Goal: Task Accomplishment & Management: Manage account settings

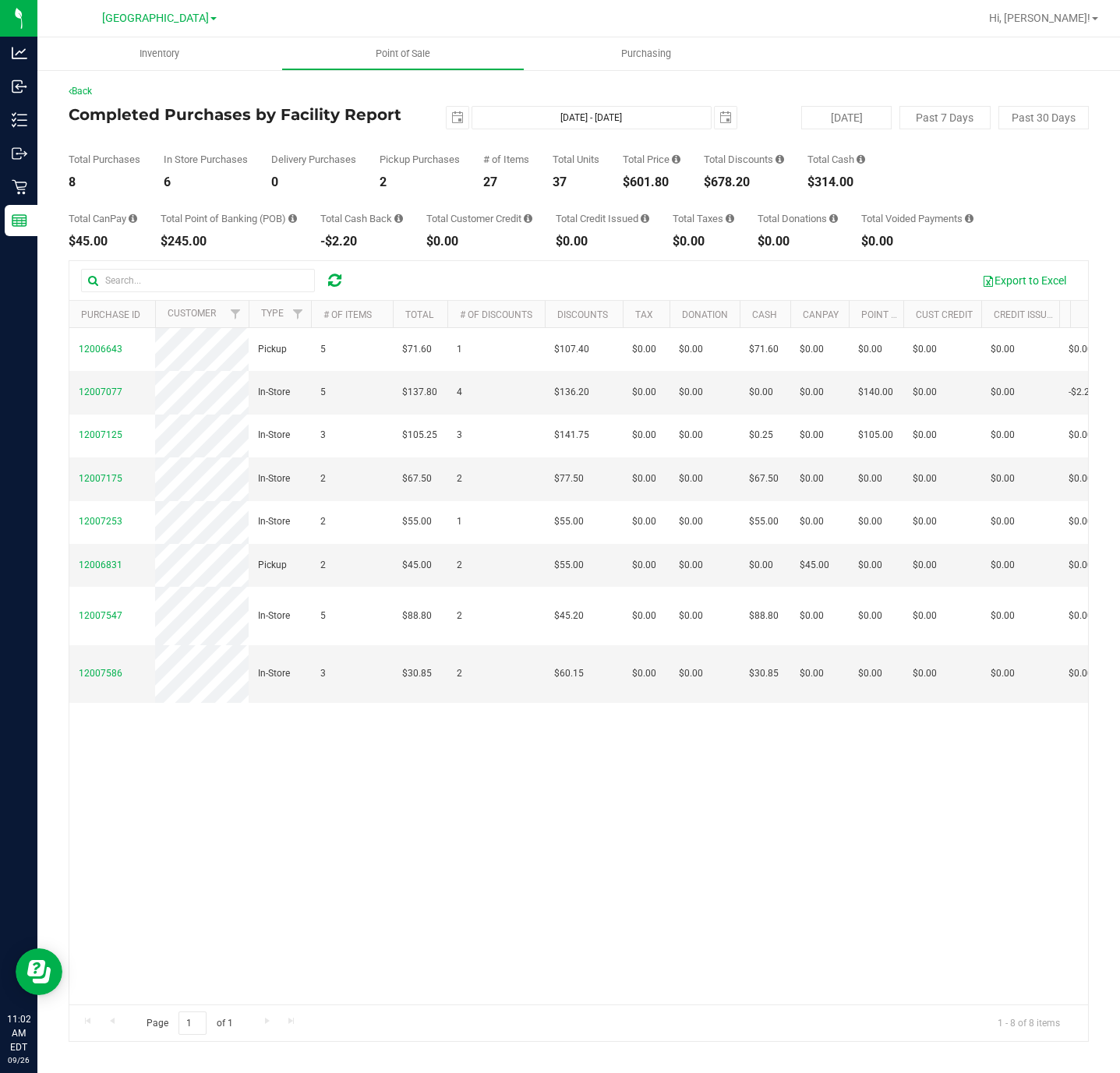
click at [646, 176] on div "$601.80" at bounding box center [652, 182] width 58 height 13
copy div "$601.80"
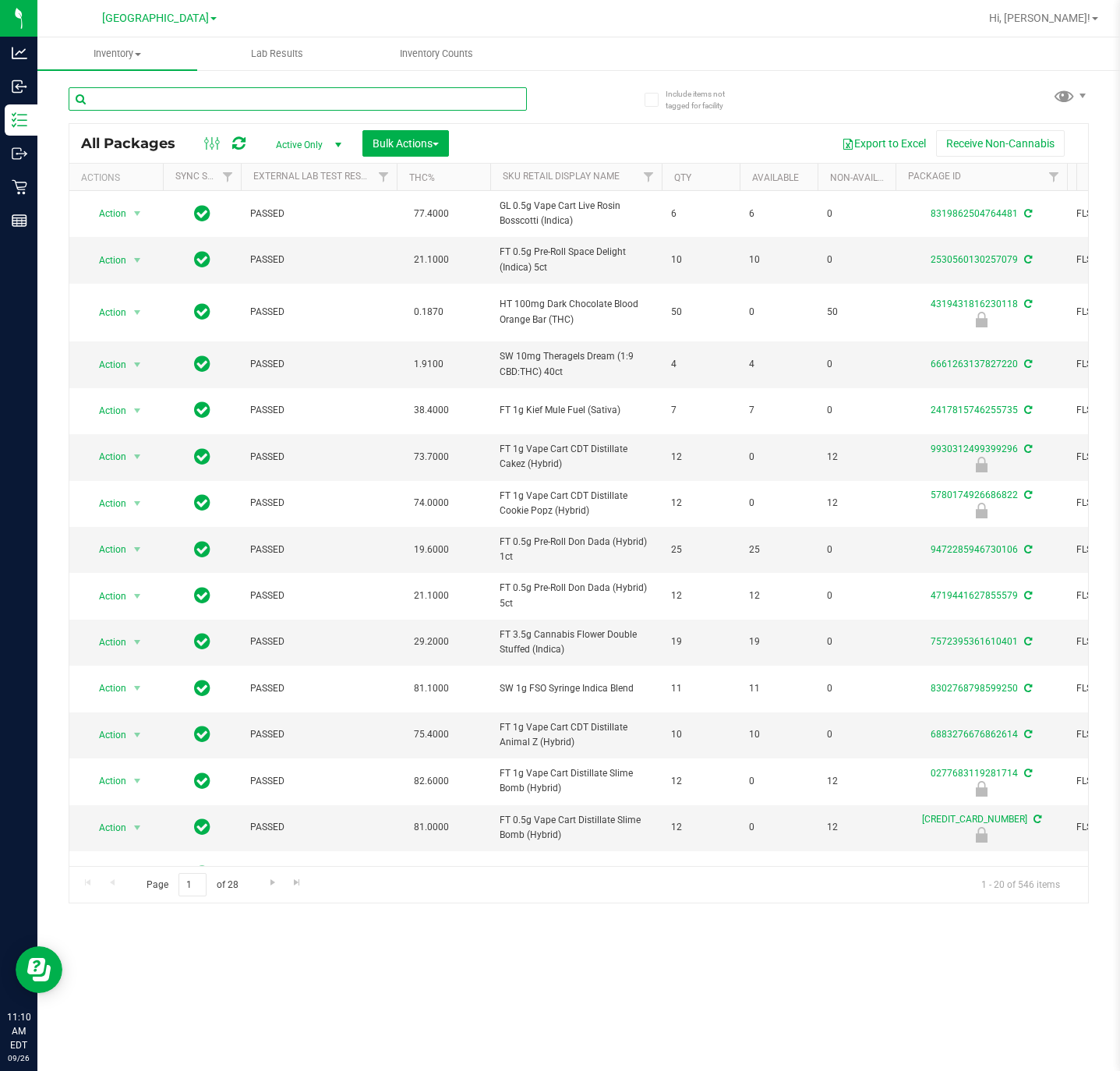
click at [194, 99] on input "text" at bounding box center [297, 99] width 458 height 23
type input "0387061406372426"
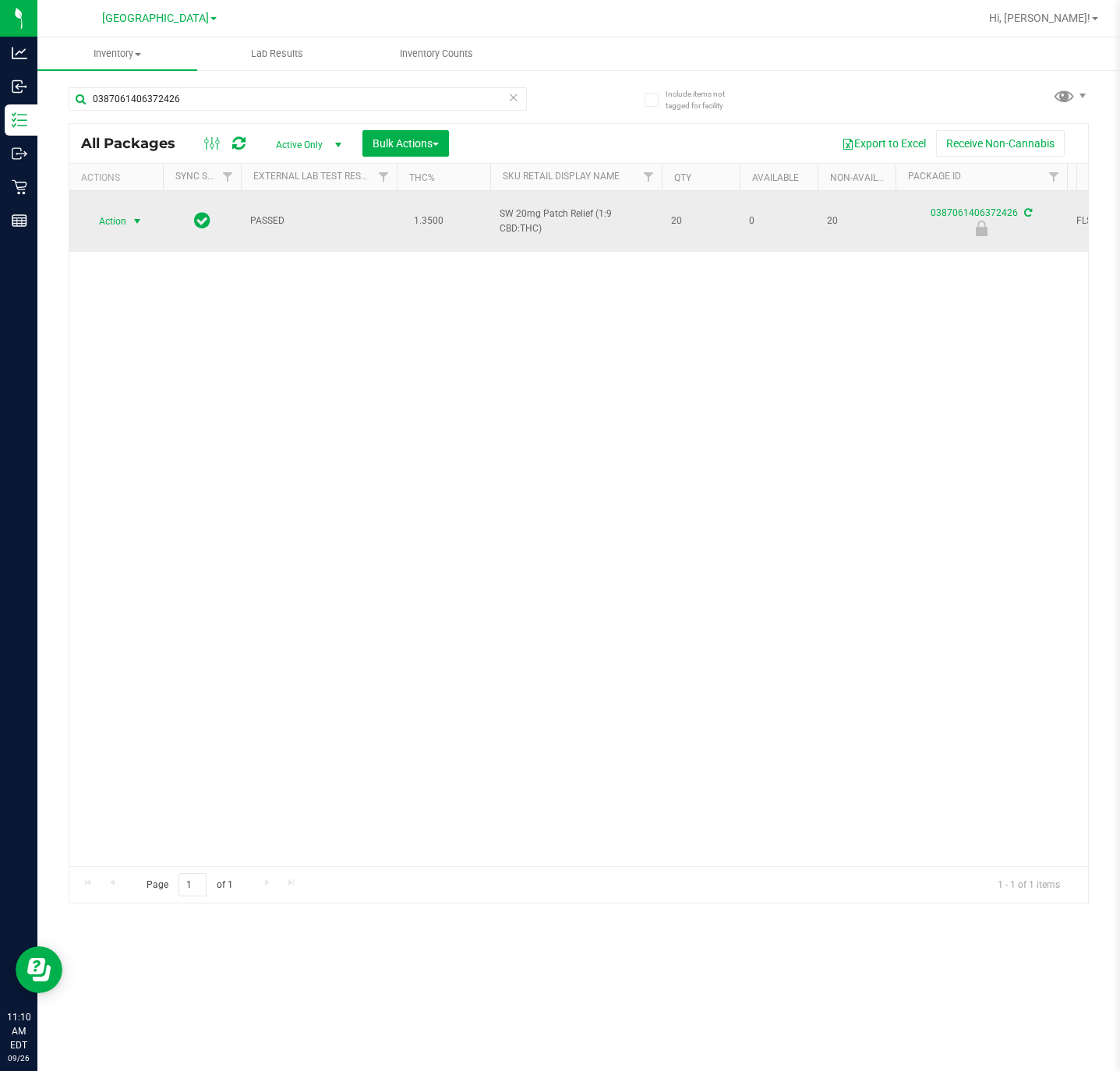
click at [121, 219] on span "Action" at bounding box center [106, 221] width 42 height 22
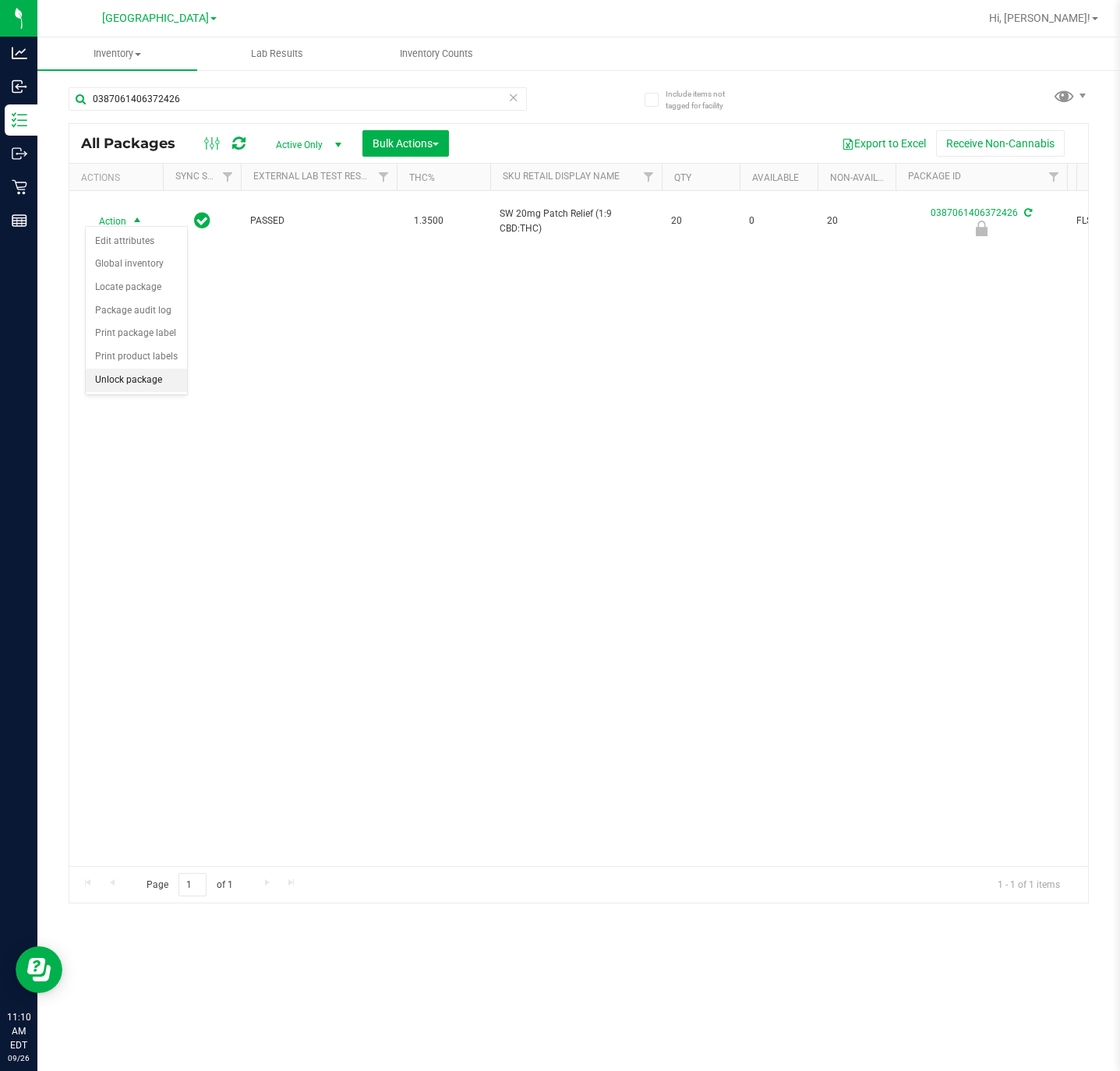
click at [124, 389] on li "Unlock package" at bounding box center [137, 380] width 101 height 23
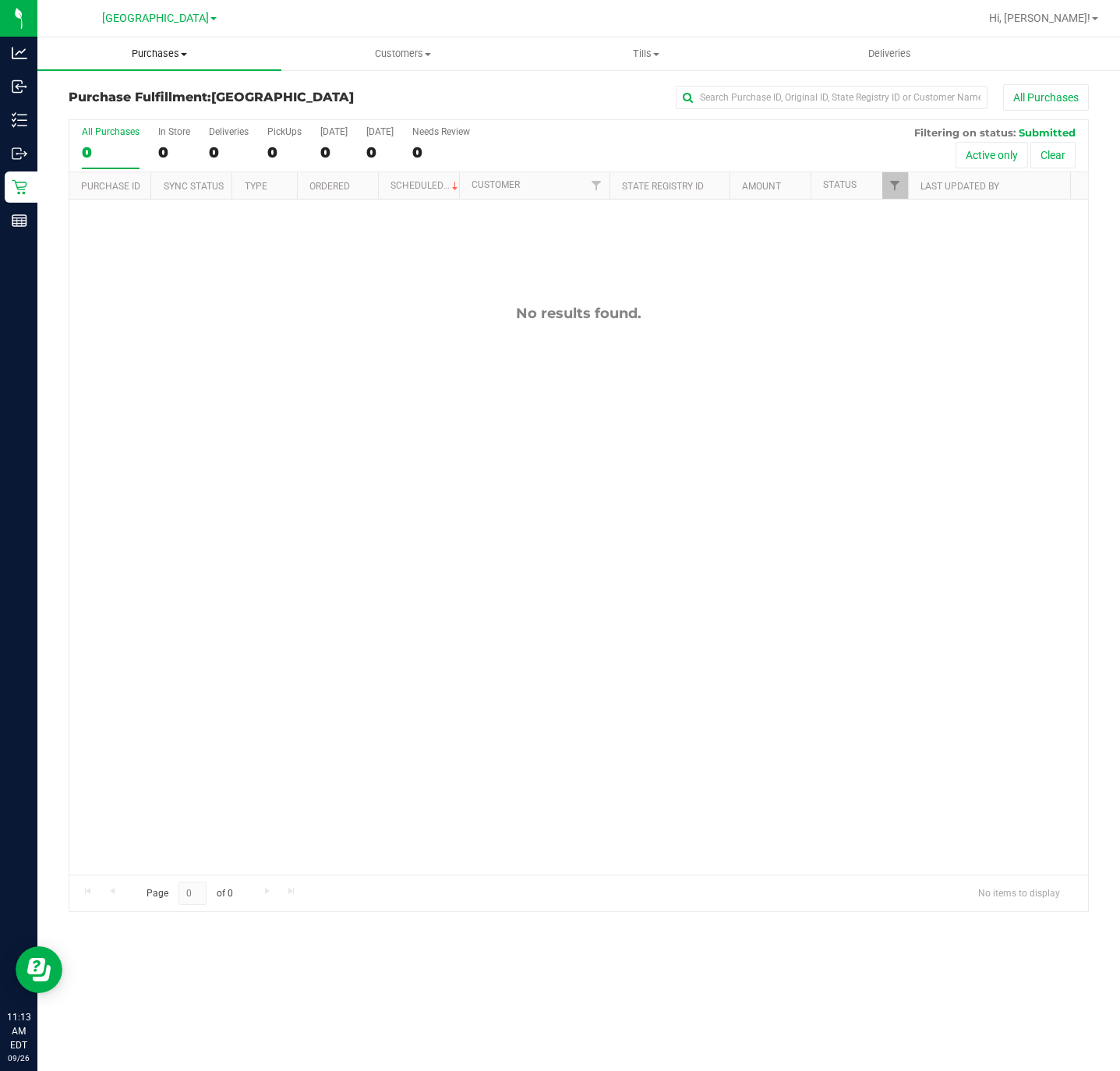
click at [159, 47] on span "Purchases" at bounding box center [160, 53] width 244 height 14
click at [132, 91] on span "Summary of purchases" at bounding box center [117, 94] width 160 height 13
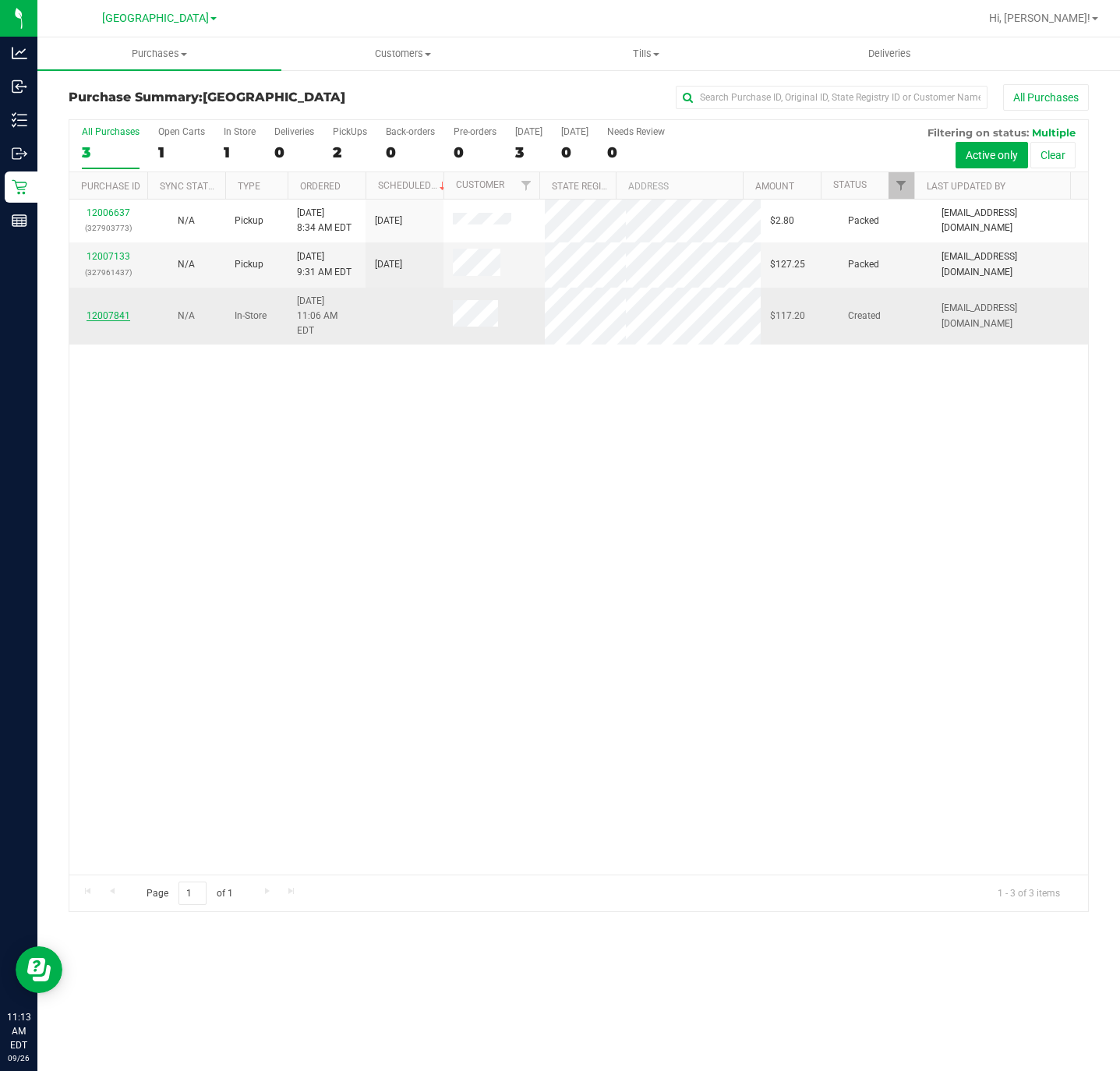
click at [103, 311] on link "12007841" at bounding box center [108, 316] width 43 height 11
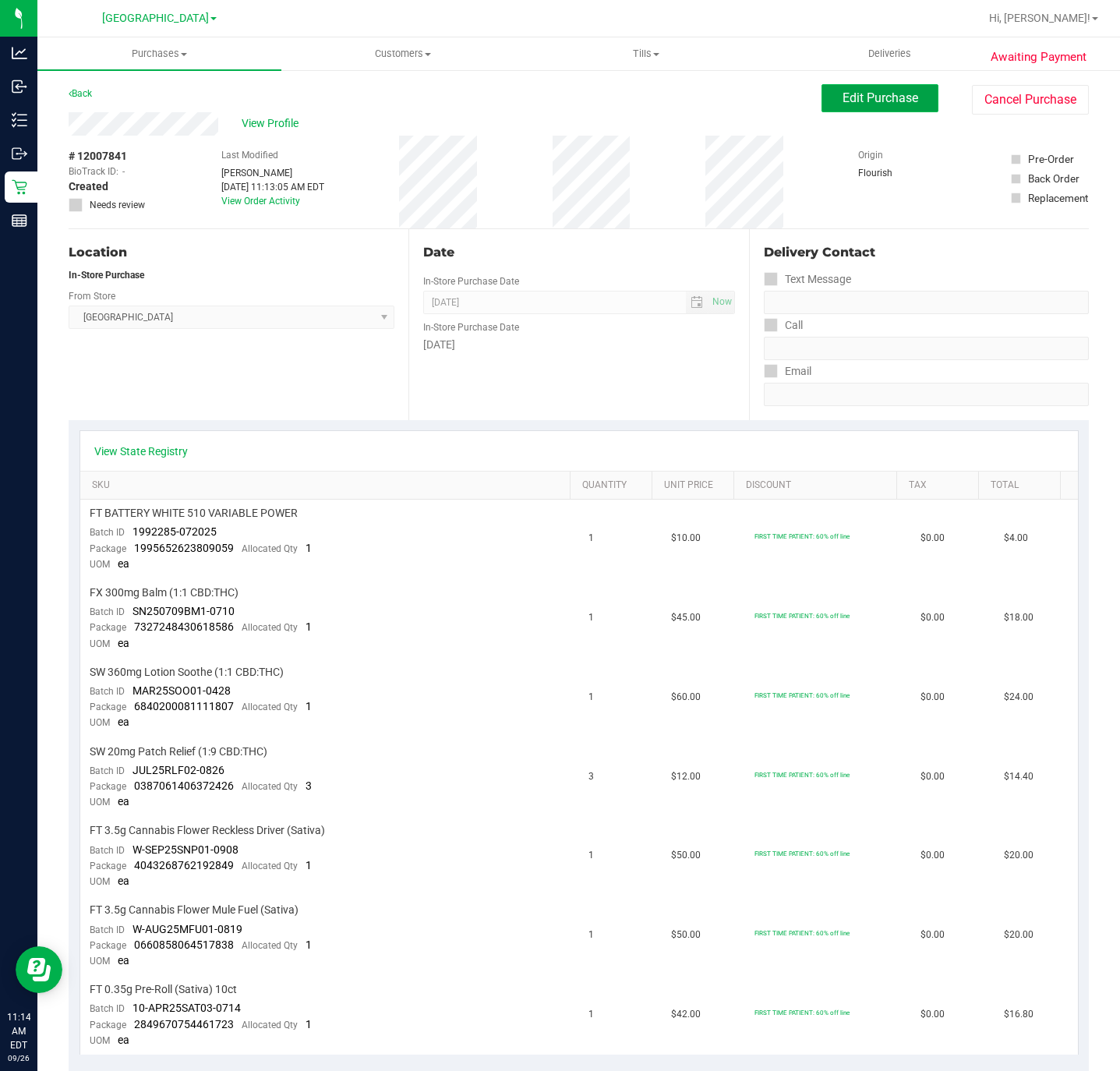
click at [870, 93] on span "Edit Purchase" at bounding box center [880, 97] width 76 height 14
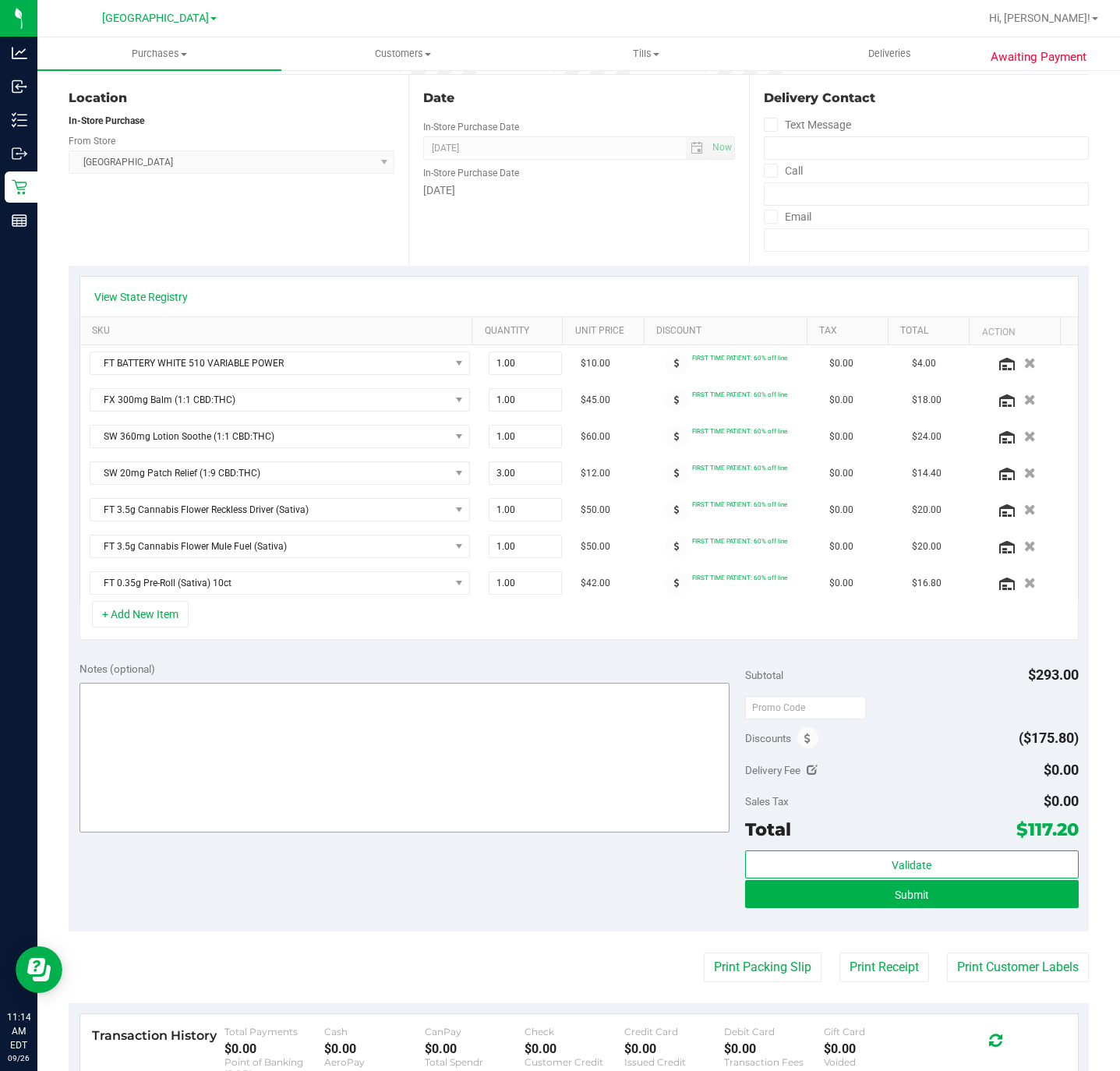
scroll to position [350, 0]
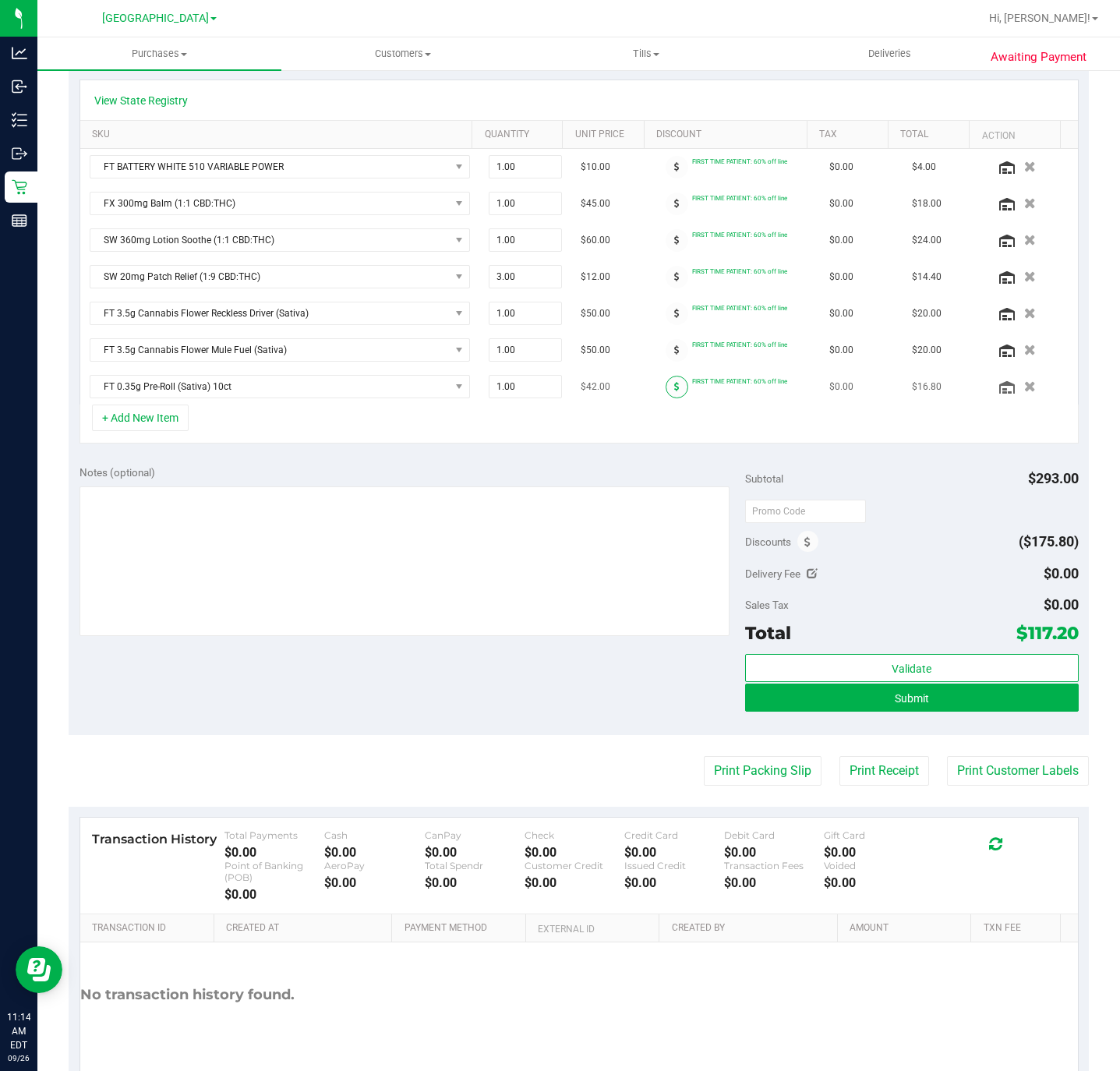
click at [674, 391] on icon at bounding box center [676, 386] width 6 height 10
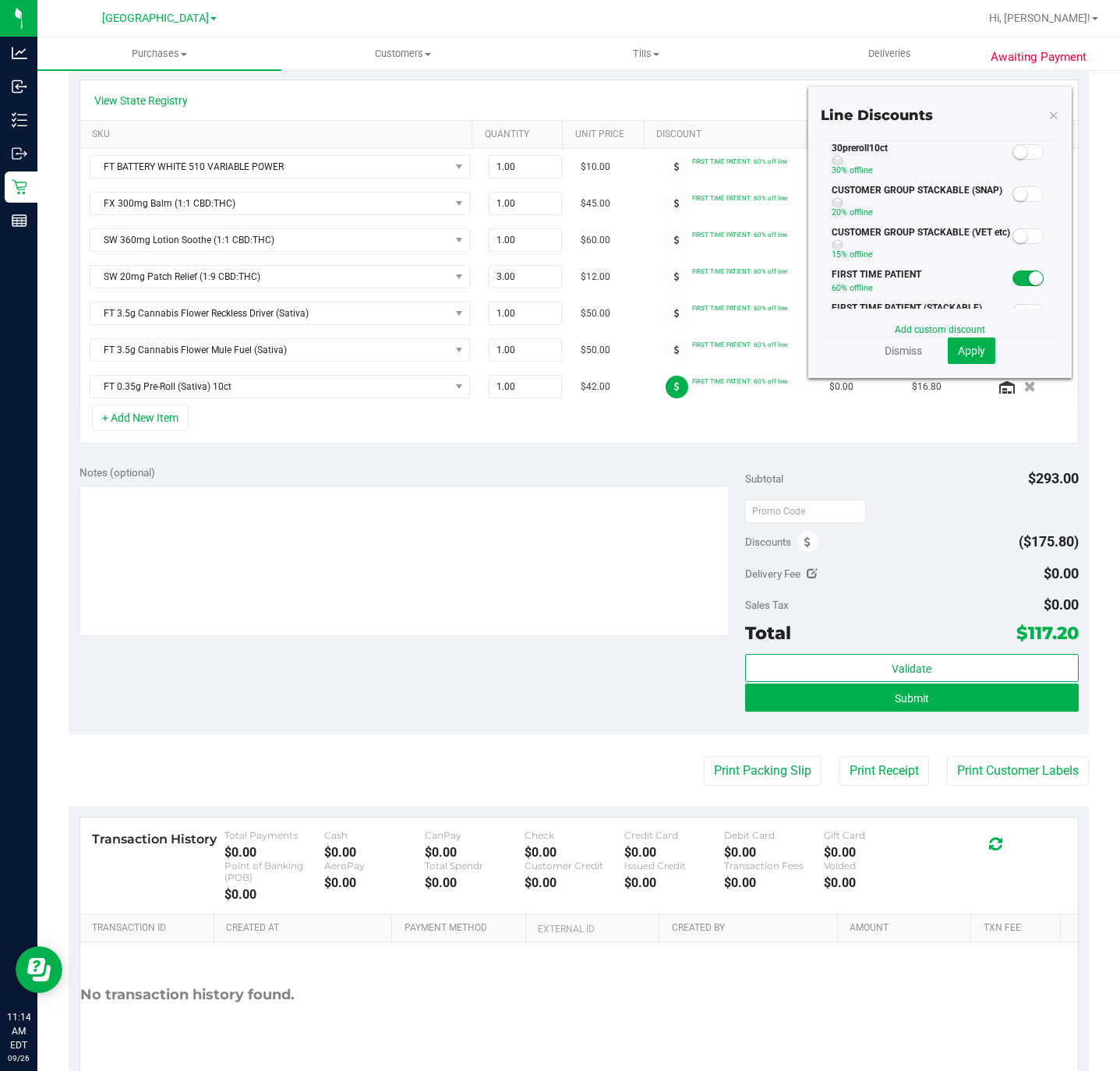
drag, startPoint x: 816, startPoint y: 188, endPoint x: 856, endPoint y: 246, distance: 70.5
click at [1012, 160] on span at bounding box center [1028, 151] width 31 height 15
click at [1028, 159] on small at bounding box center [1035, 151] width 14 height 14
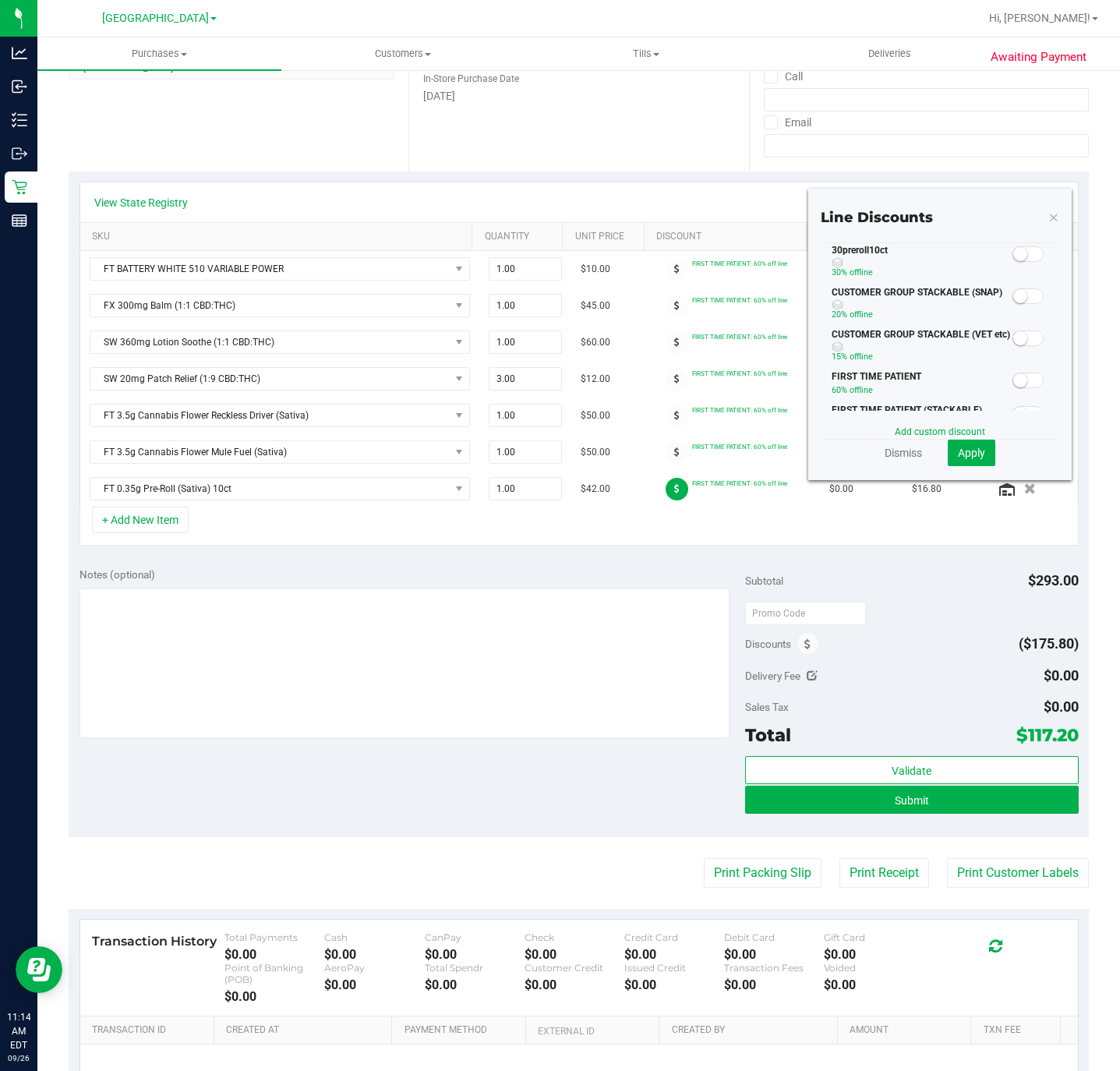
scroll to position [117, 0]
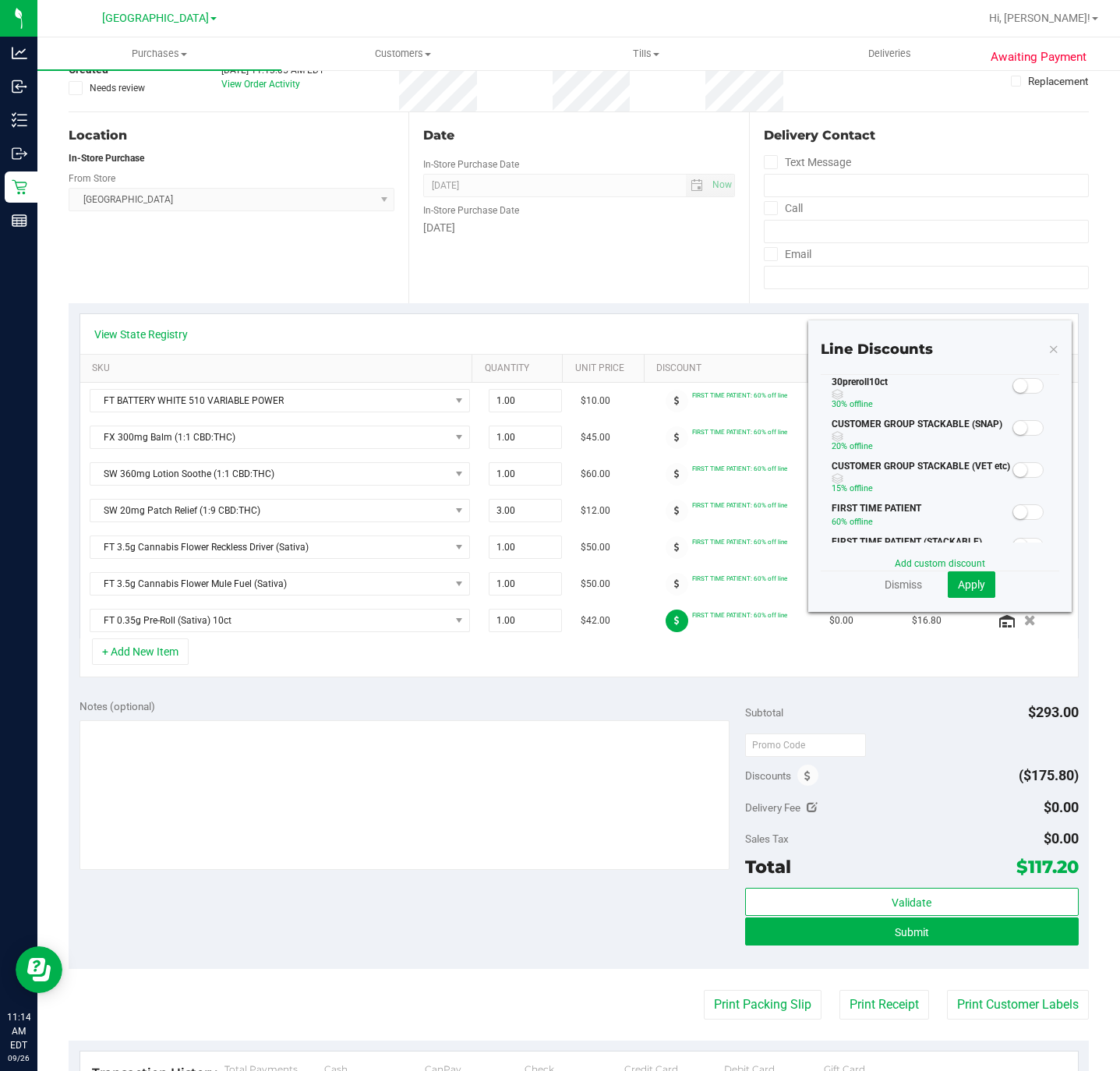
click at [1013, 393] on small at bounding box center [1020, 385] width 14 height 14
click at [961, 590] on span "Apply" at bounding box center [971, 585] width 27 height 13
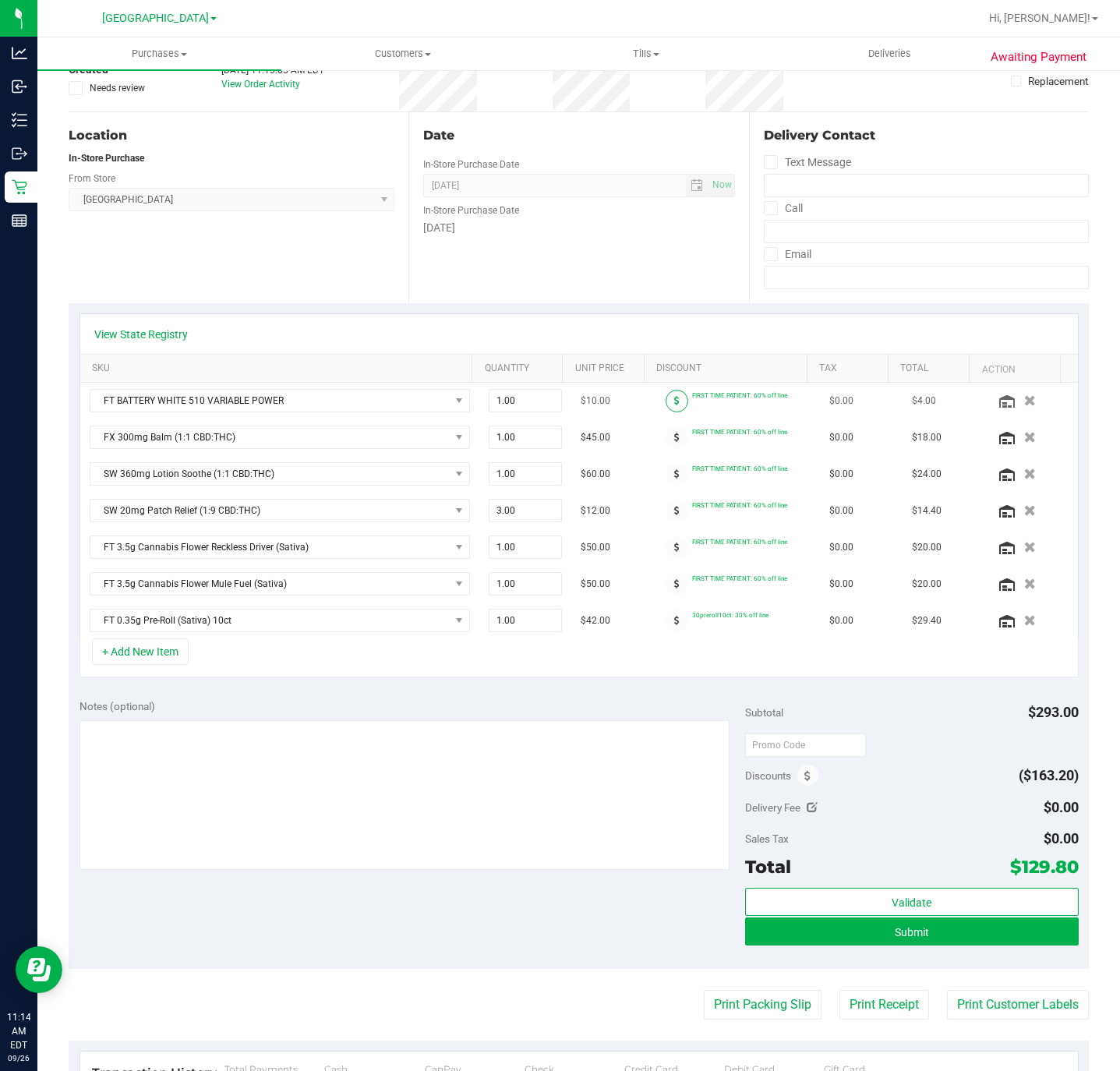
click at [665, 407] on span at bounding box center [676, 401] width 22 height 22
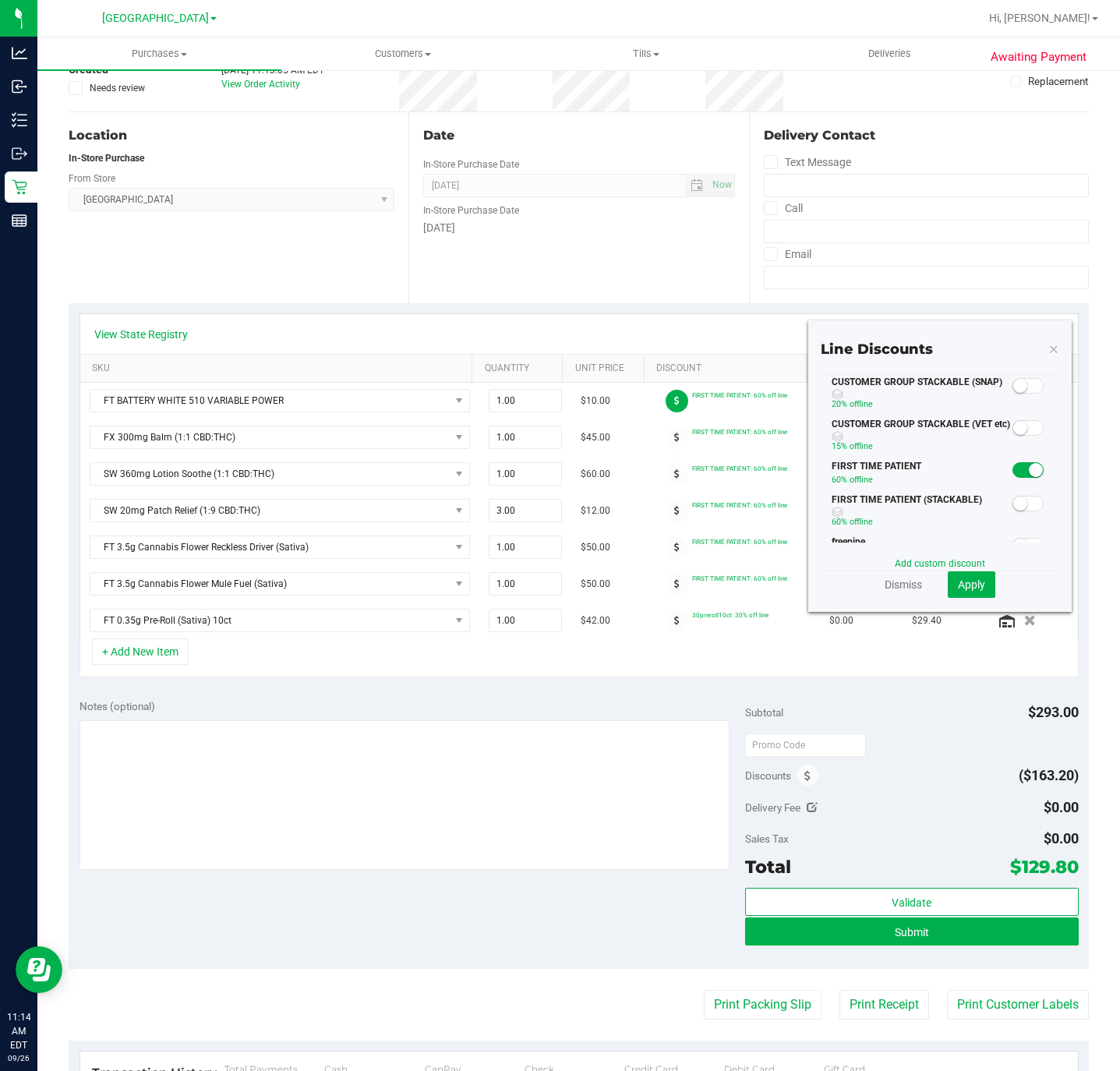
click at [1012, 478] on span at bounding box center [1028, 469] width 31 height 15
click at [977, 590] on button "Apply" at bounding box center [971, 584] width 47 height 27
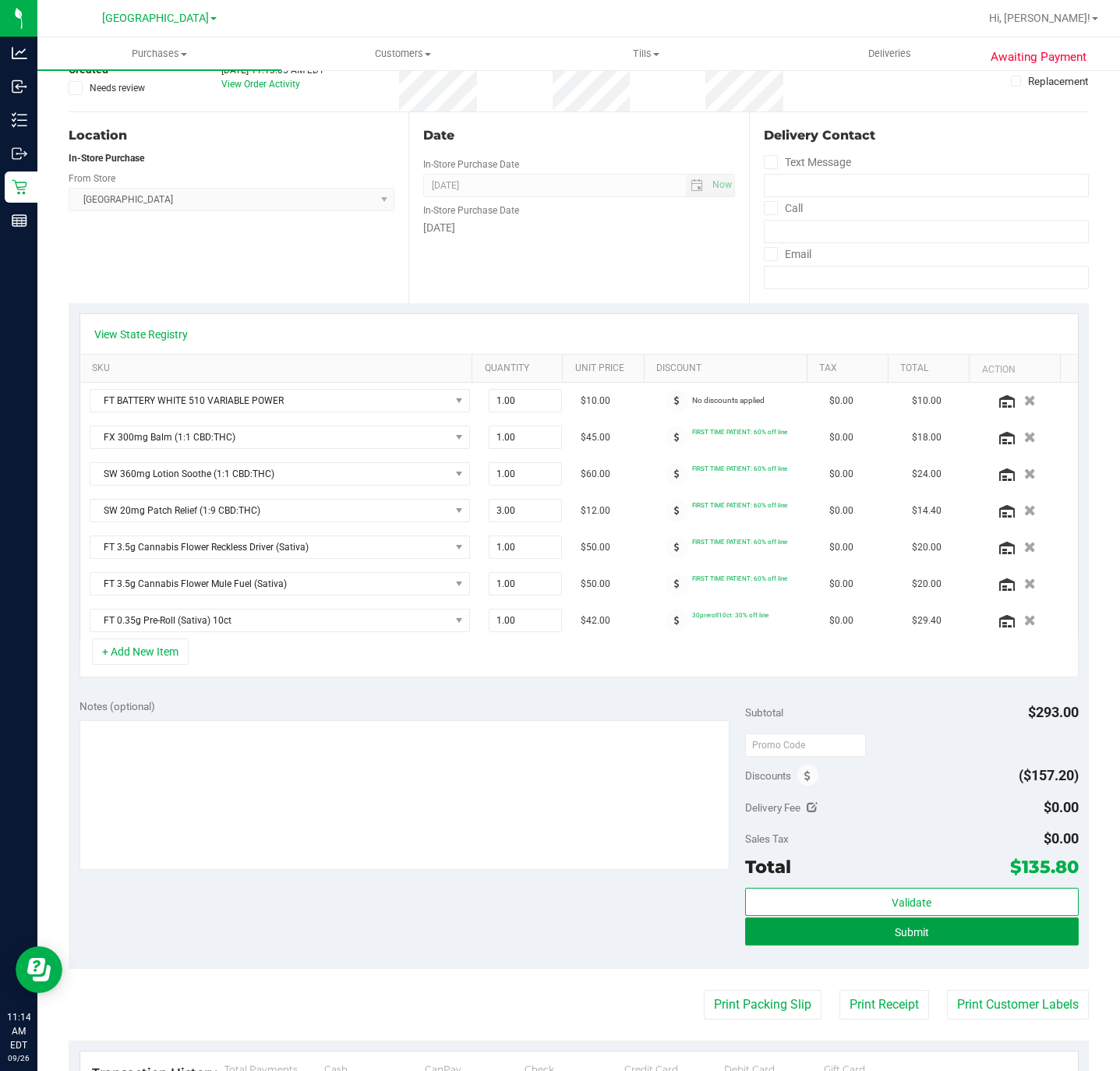
drag, startPoint x: 934, startPoint y: 942, endPoint x: 949, endPoint y: 1057, distance: 116.0
click at [933, 942] on button "Submit" at bounding box center [911, 930] width 333 height 28
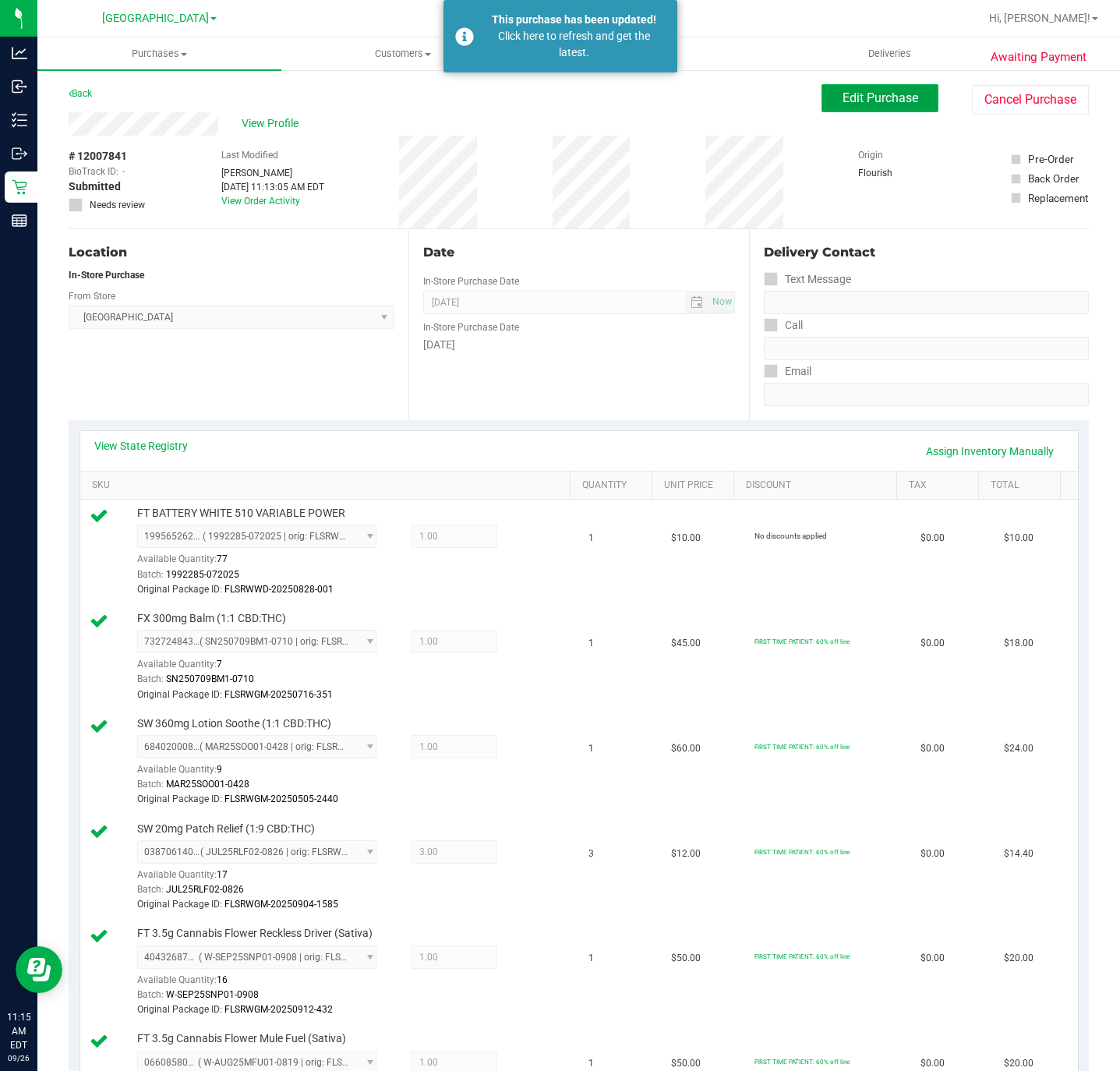
click at [867, 96] on span "Edit Purchase" at bounding box center [880, 97] width 76 height 14
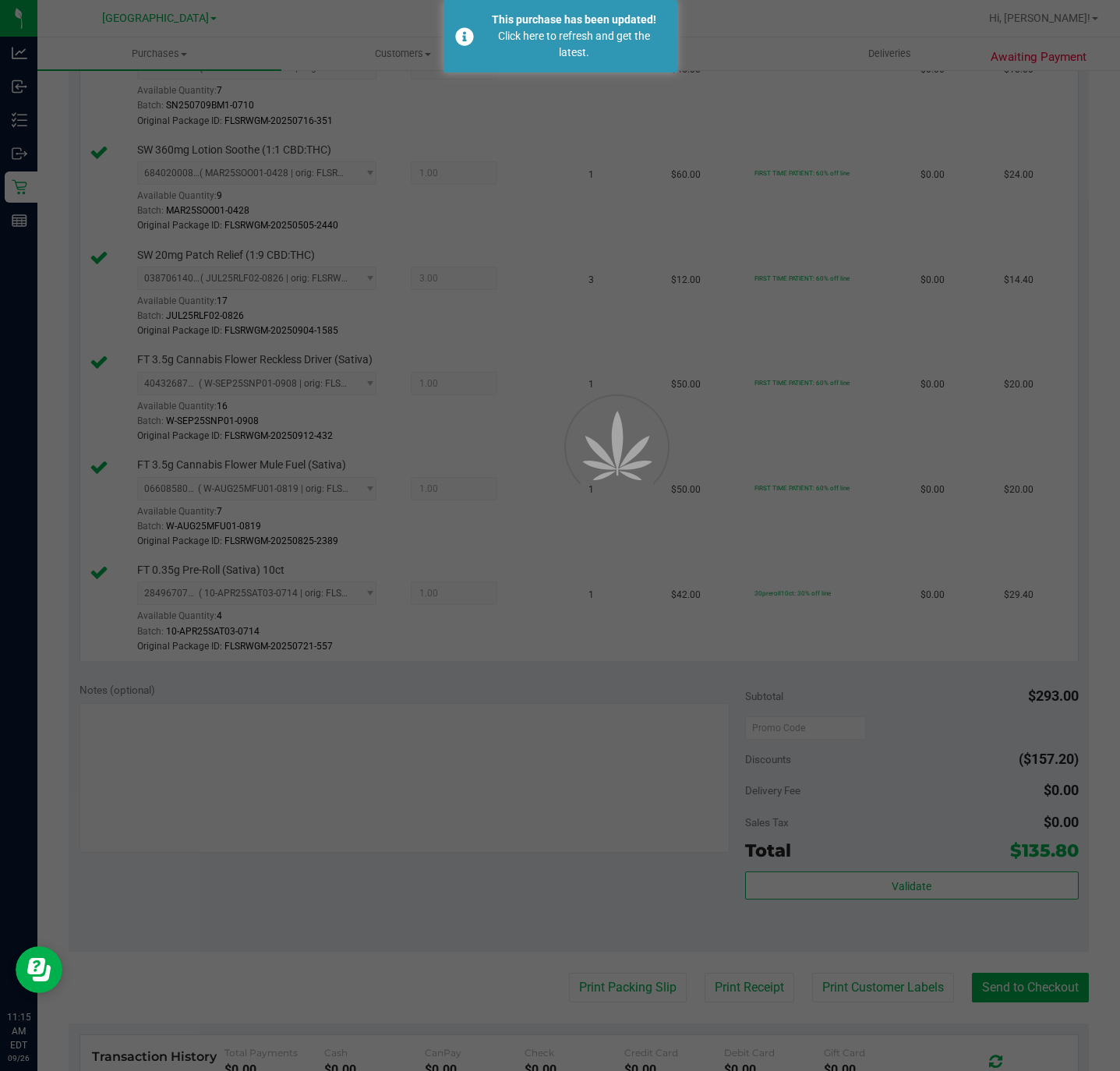
scroll to position [584, 0]
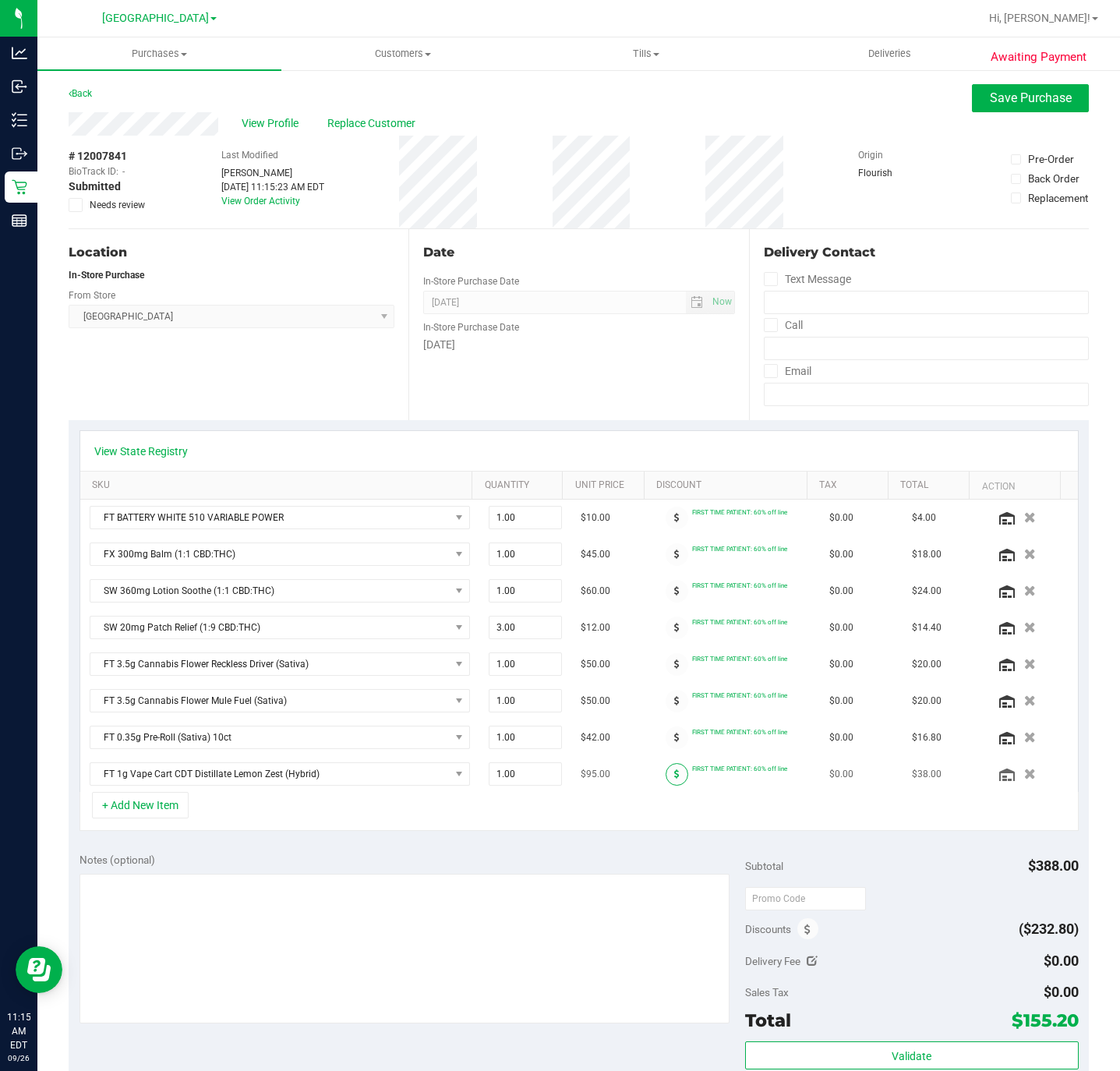
click at [674, 779] on icon at bounding box center [676, 774] width 6 height 10
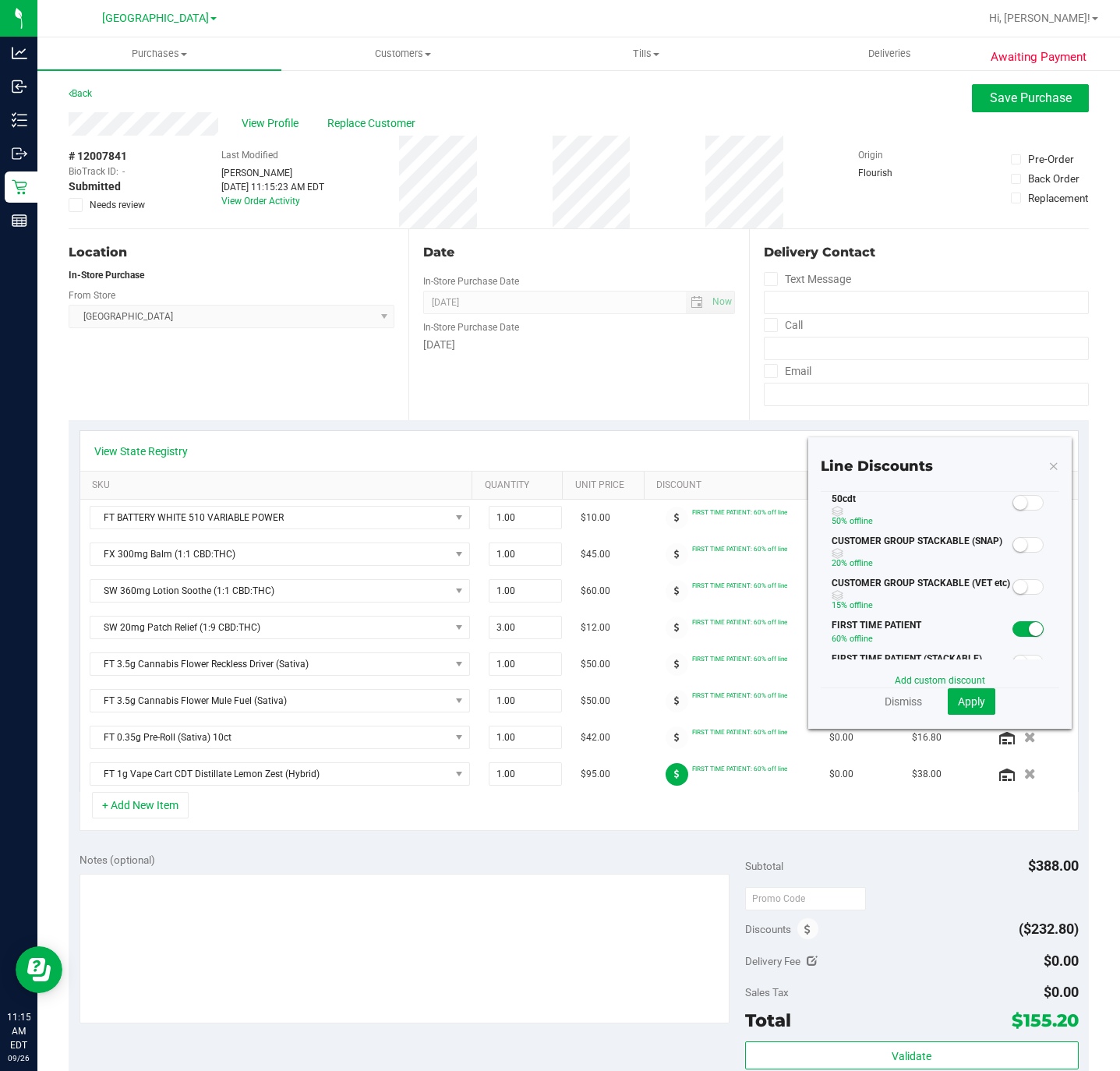
click at [1013, 509] on small at bounding box center [1020, 502] width 14 height 14
click at [958, 695] on span "Apply" at bounding box center [971, 701] width 27 height 13
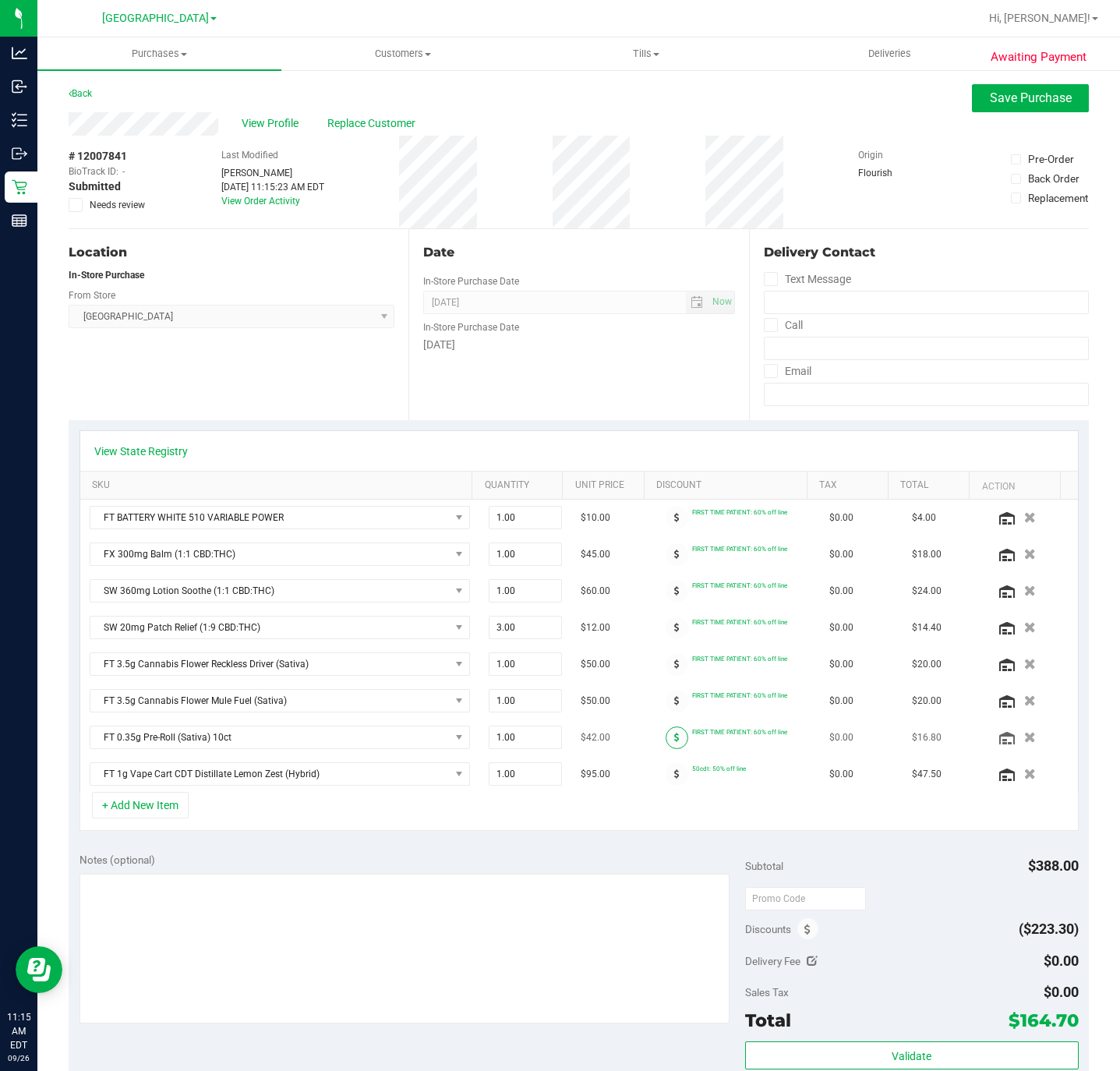
click at [665, 746] on span at bounding box center [676, 738] width 22 height 22
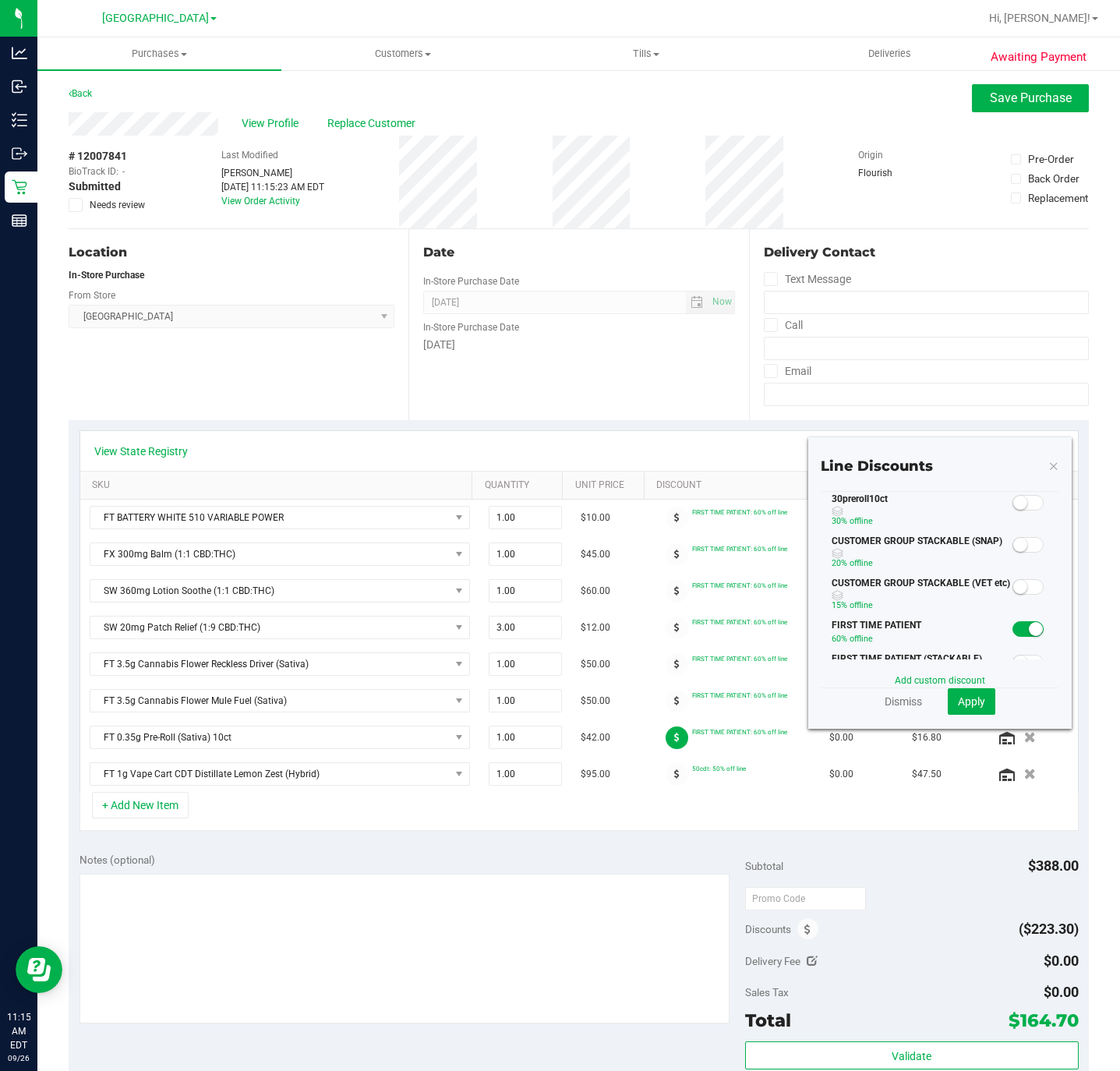
click at [1013, 509] on small at bounding box center [1020, 502] width 14 height 14
click at [947, 701] on button "Apply" at bounding box center [971, 701] width 47 height 27
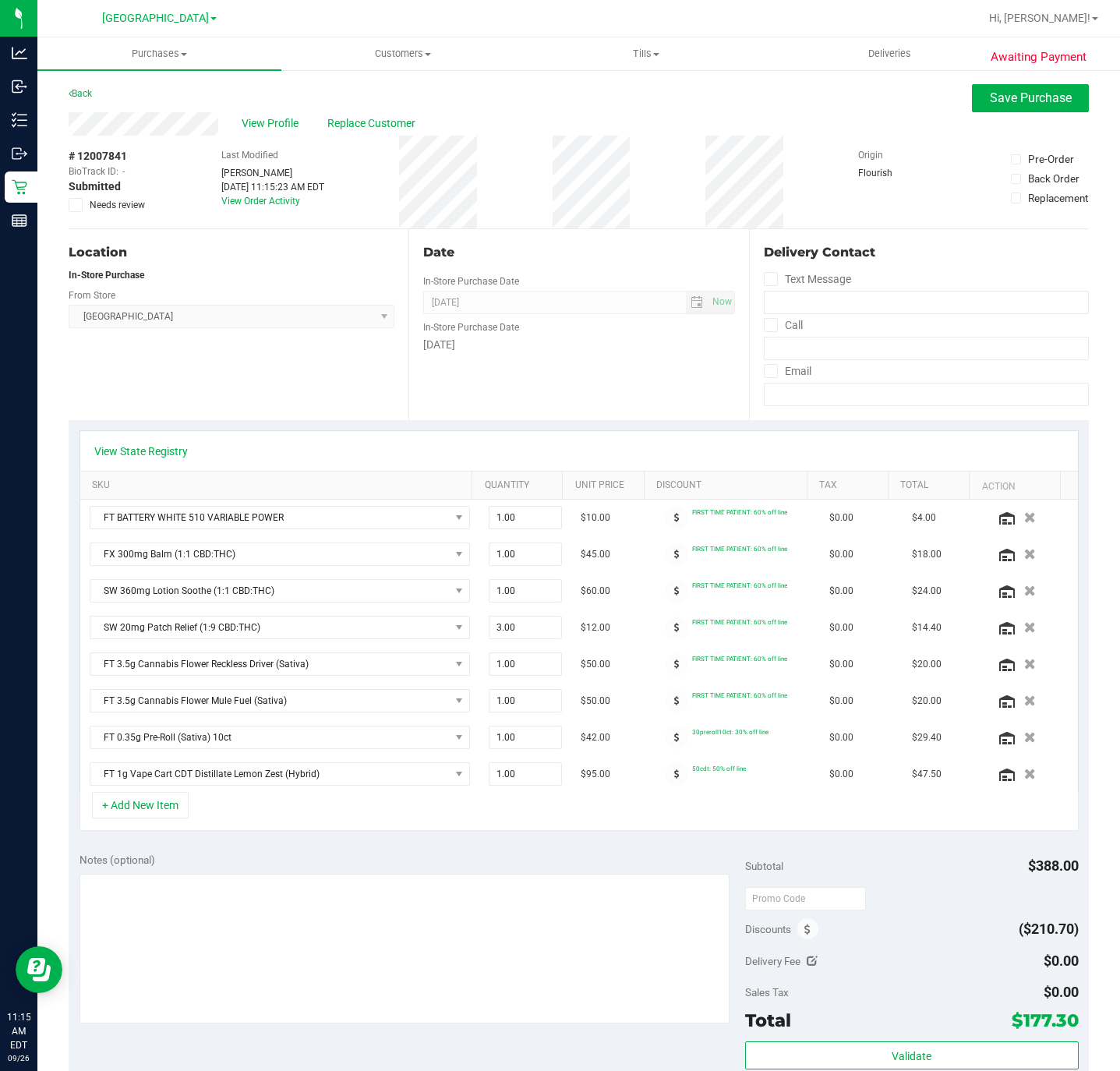
click at [674, 521] on icon at bounding box center [676, 517] width 6 height 10
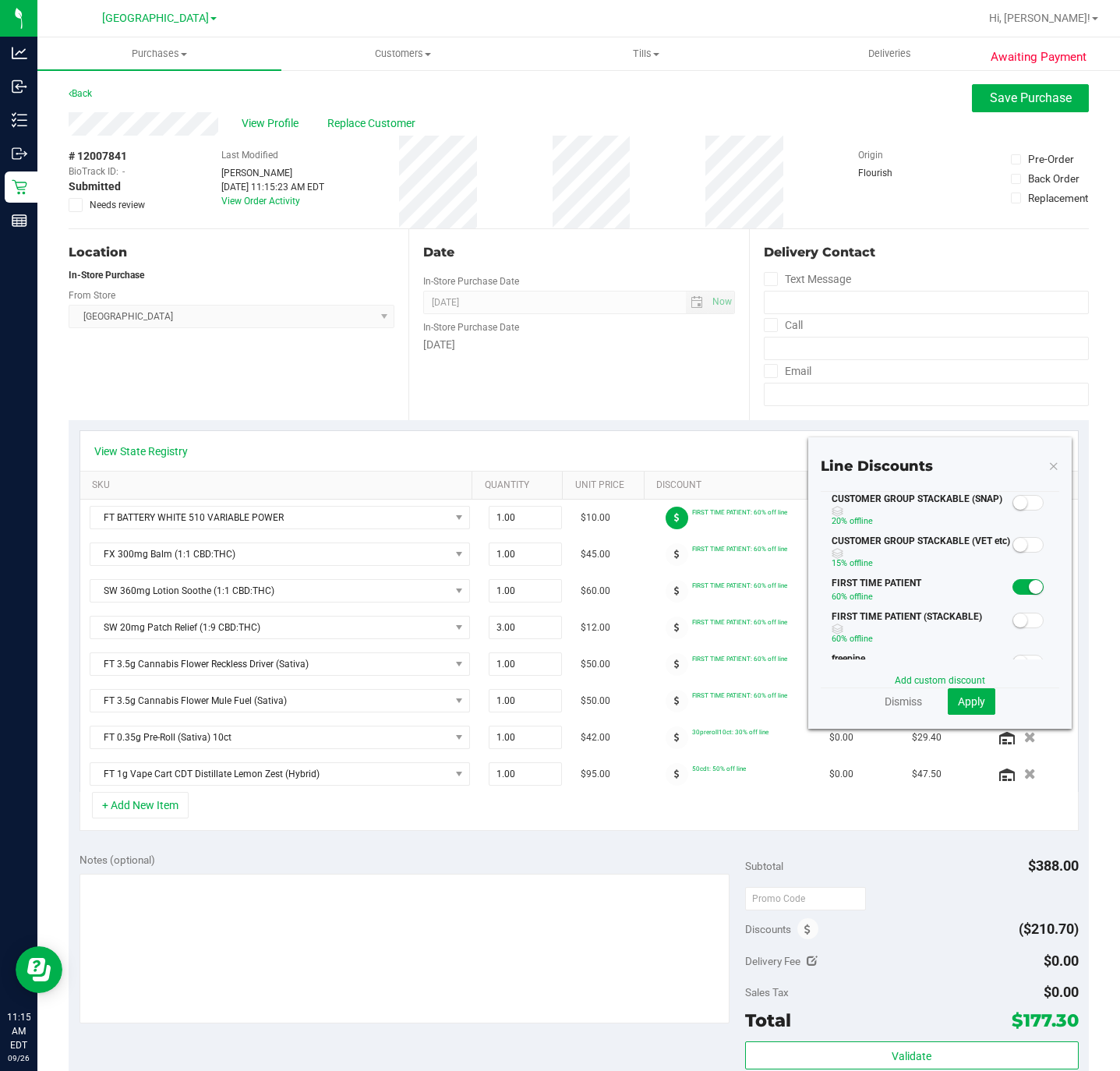
click at [1028, 594] on small at bounding box center [1035, 587] width 14 height 14
click at [958, 702] on span "Apply" at bounding box center [971, 701] width 27 height 13
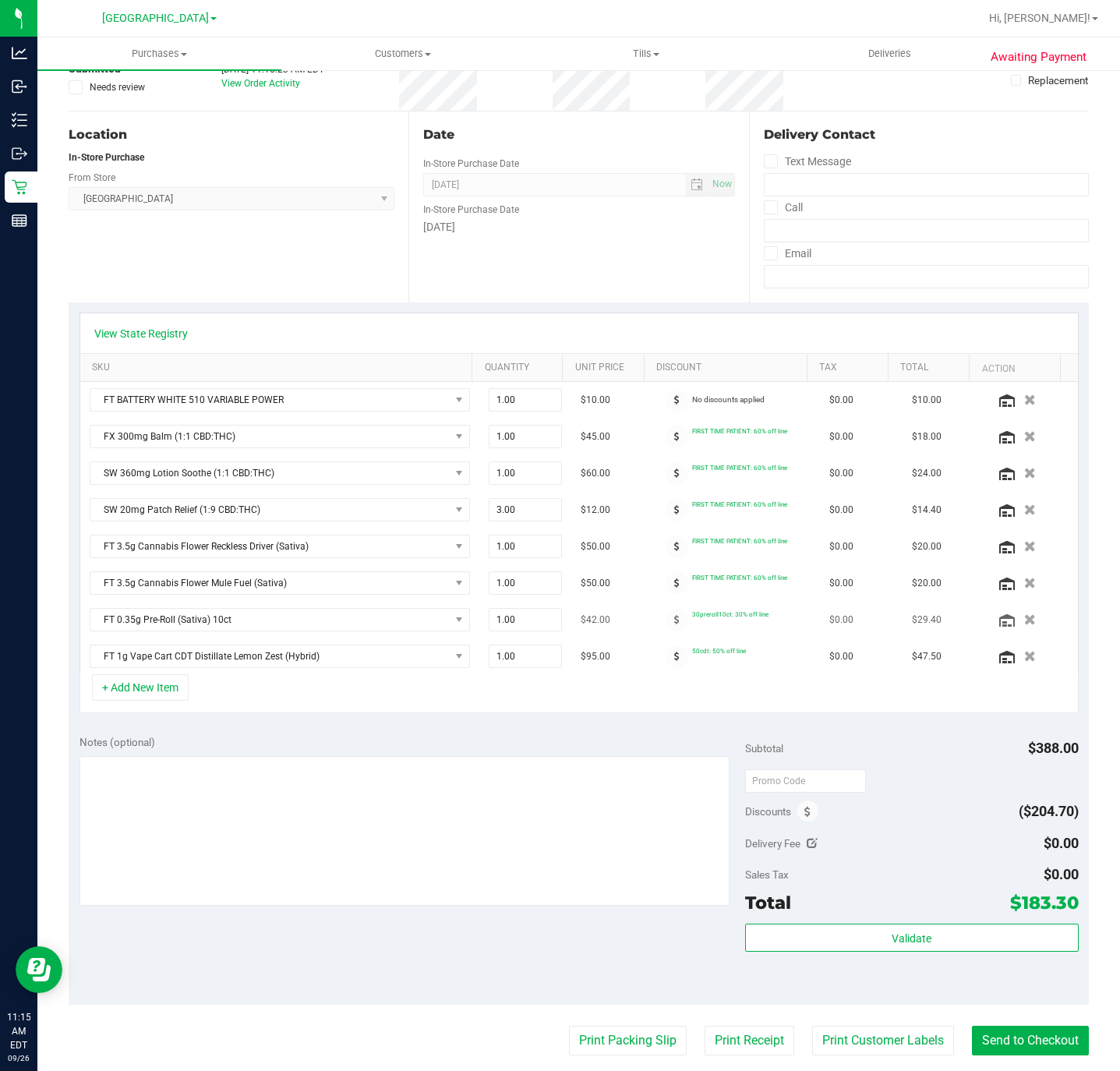
scroll to position [0, 0]
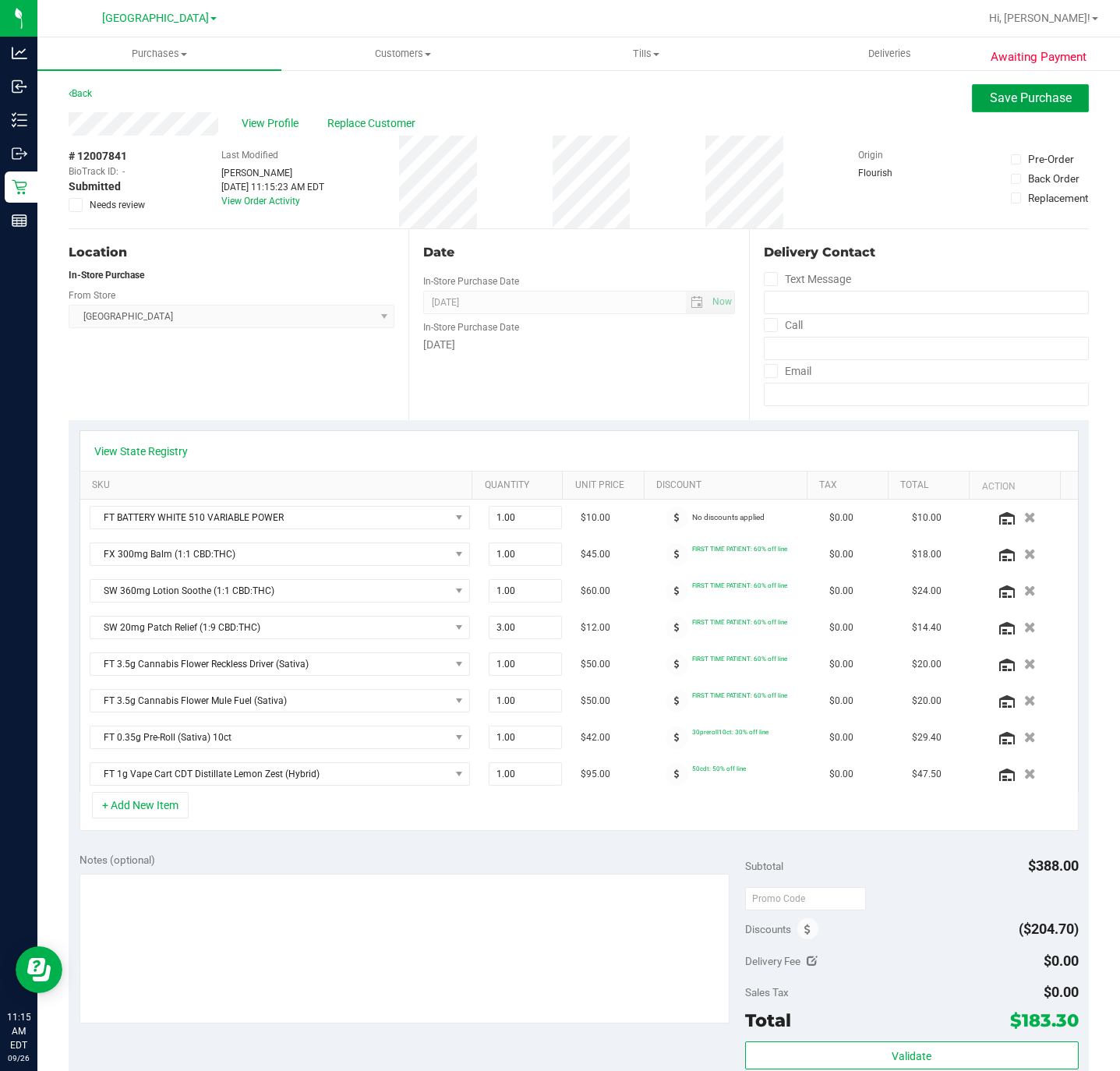
click at [990, 96] on span "Save Purchase" at bounding box center [1031, 97] width 82 height 14
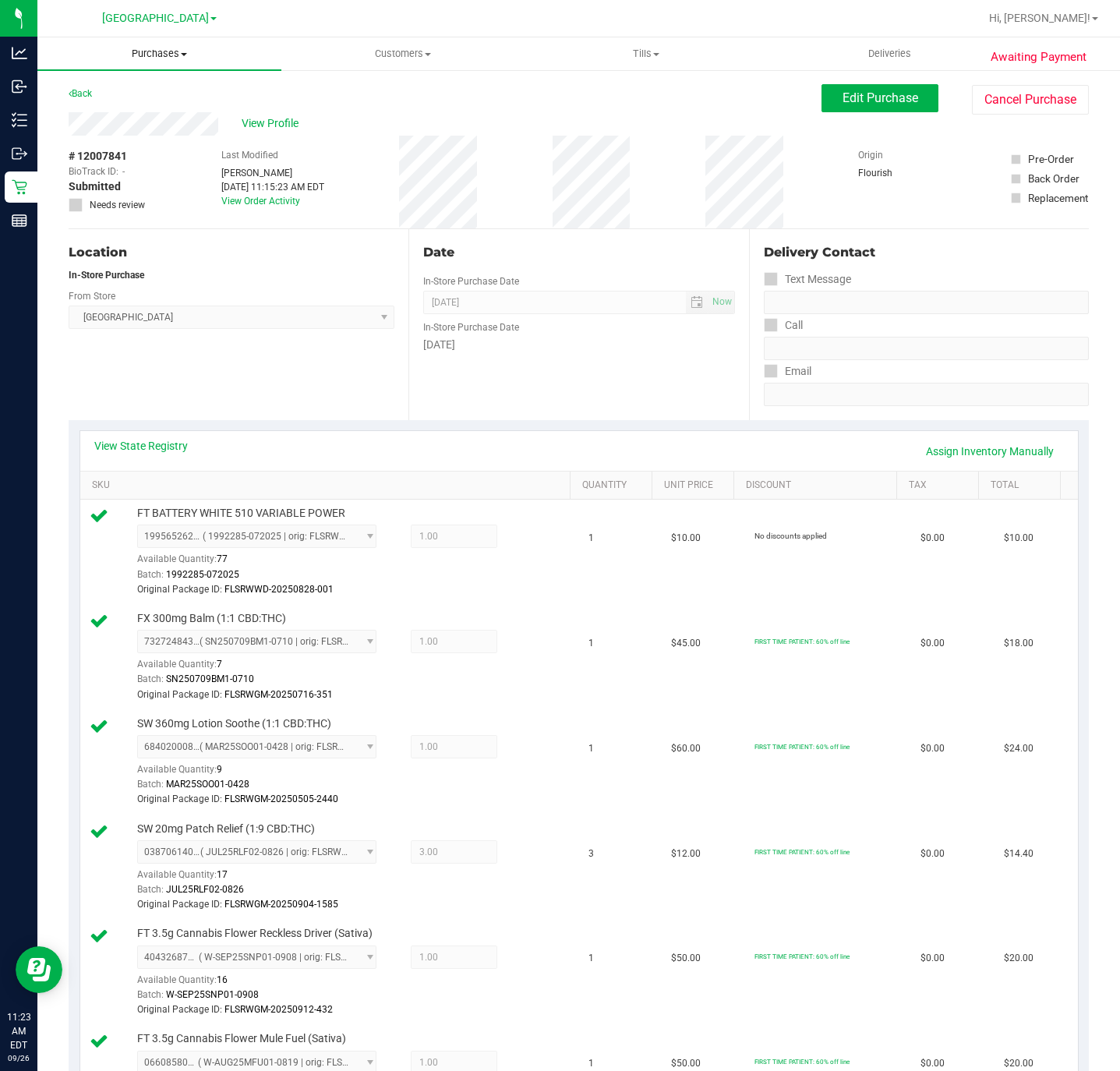
click at [142, 47] on span "Purchases" at bounding box center [160, 53] width 244 height 14
click at [131, 104] on li "Fulfillment" at bounding box center [160, 112] width 244 height 18
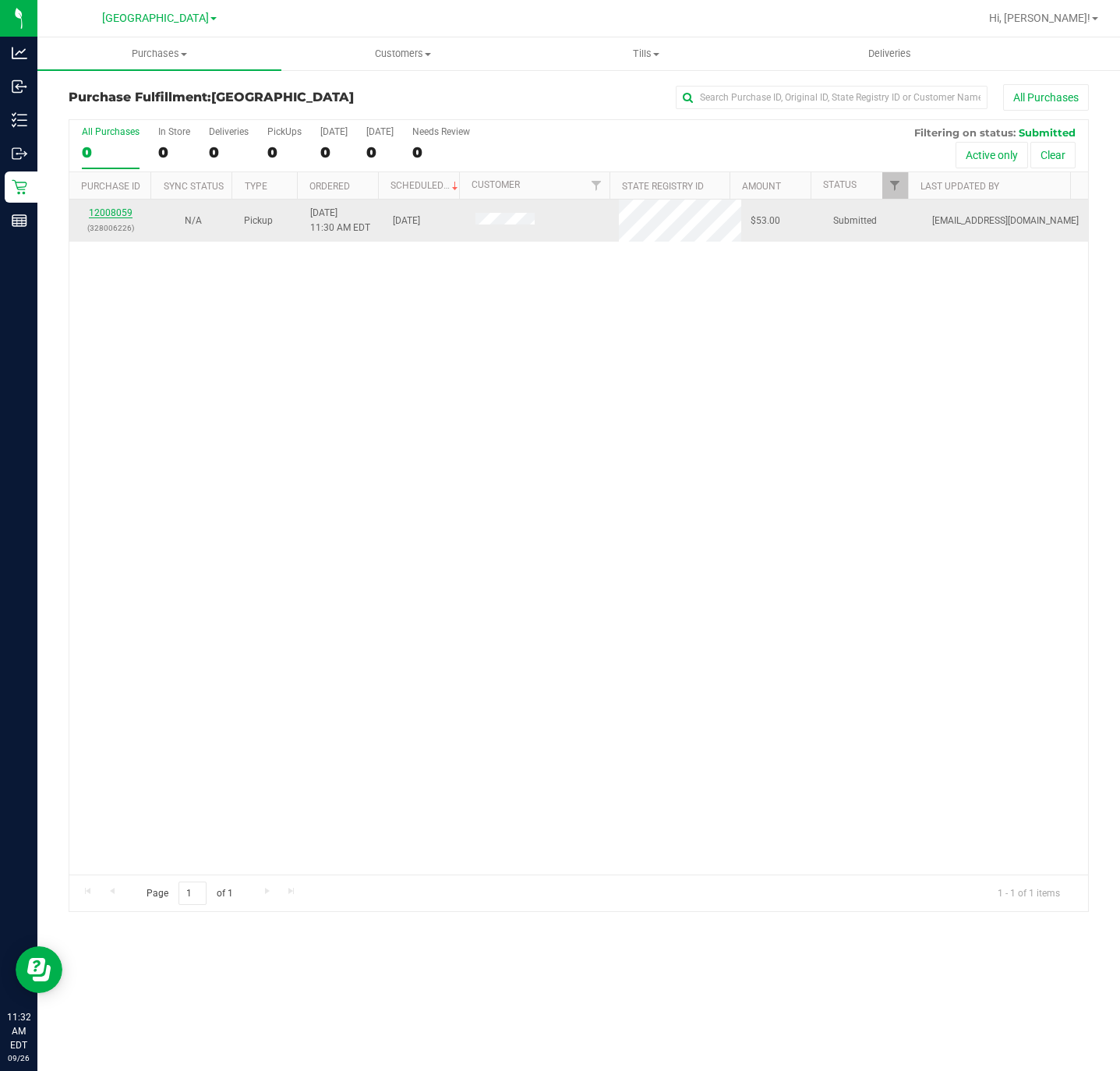
click at [108, 213] on link "12008059" at bounding box center [111, 213] width 43 height 11
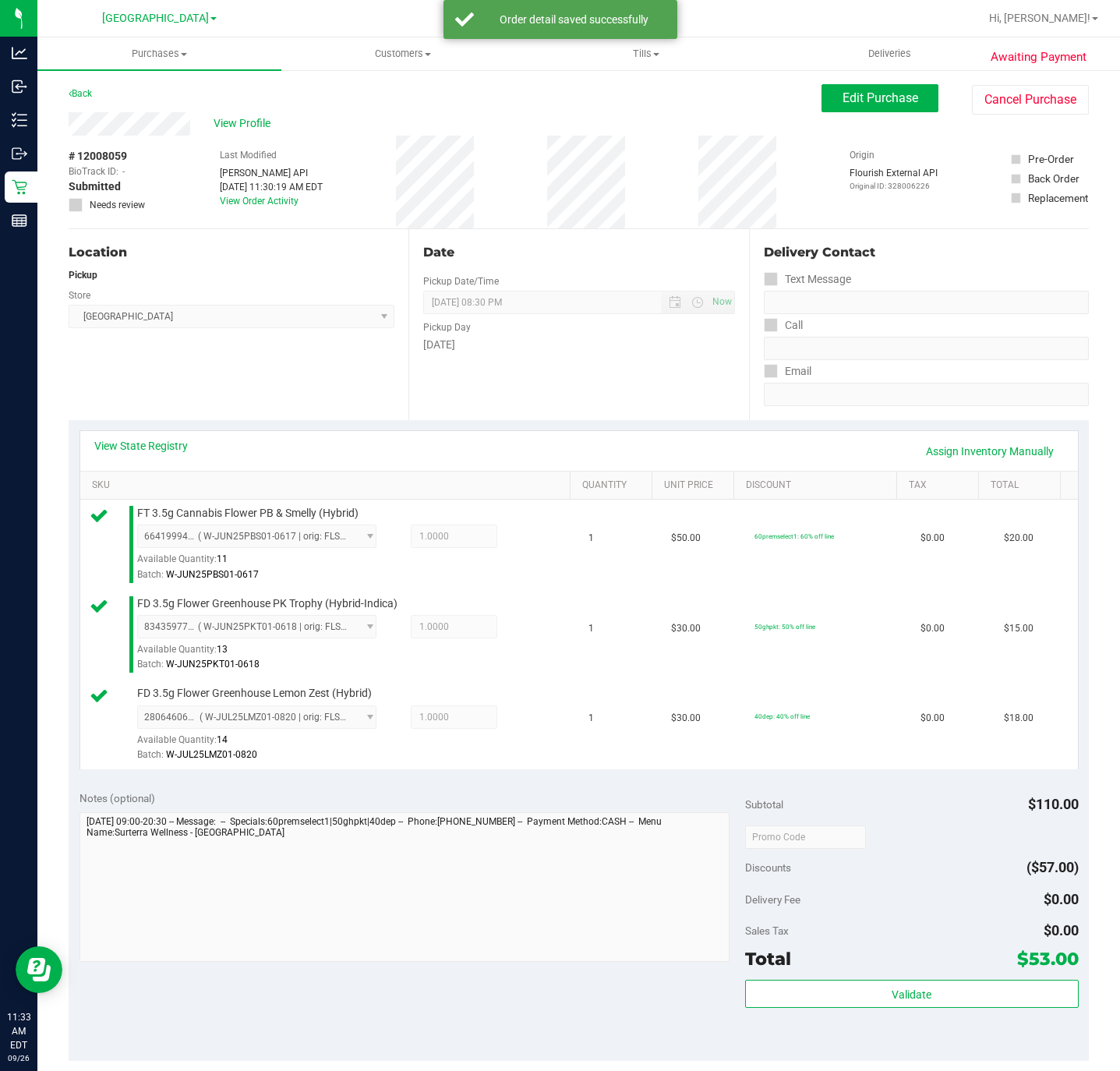
click at [891, 980] on div "Subtotal $110.00 Discounts ($57.00) Delivery Fee $0.00 Sales Tax $0.00 Total $5…" at bounding box center [911, 919] width 333 height 260
click at [889, 991] on button "Validate" at bounding box center [911, 993] width 333 height 28
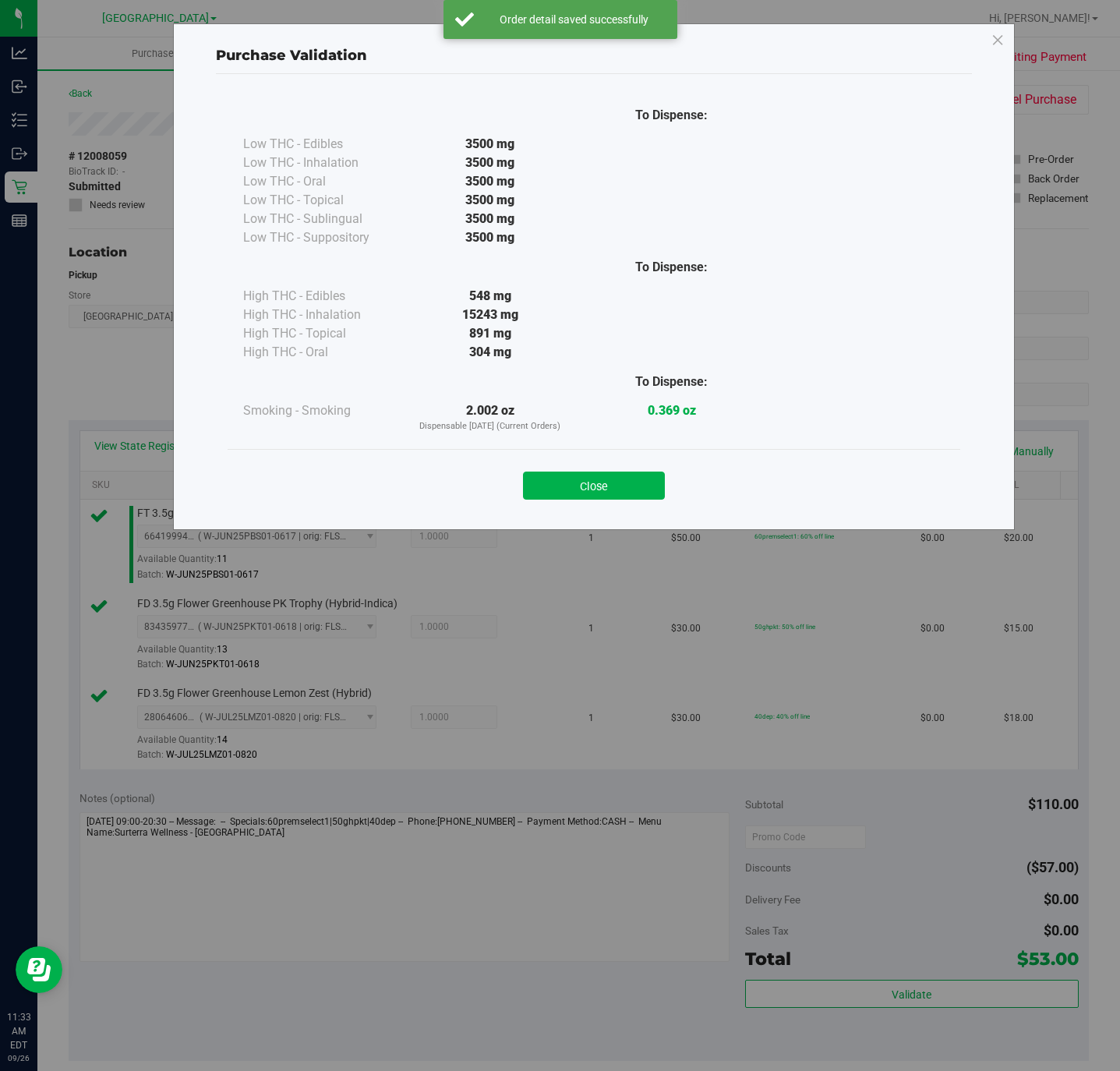
click at [650, 505] on div "Close" at bounding box center [594, 480] width 733 height 63
click at [638, 497] on button "Close" at bounding box center [594, 485] width 142 height 28
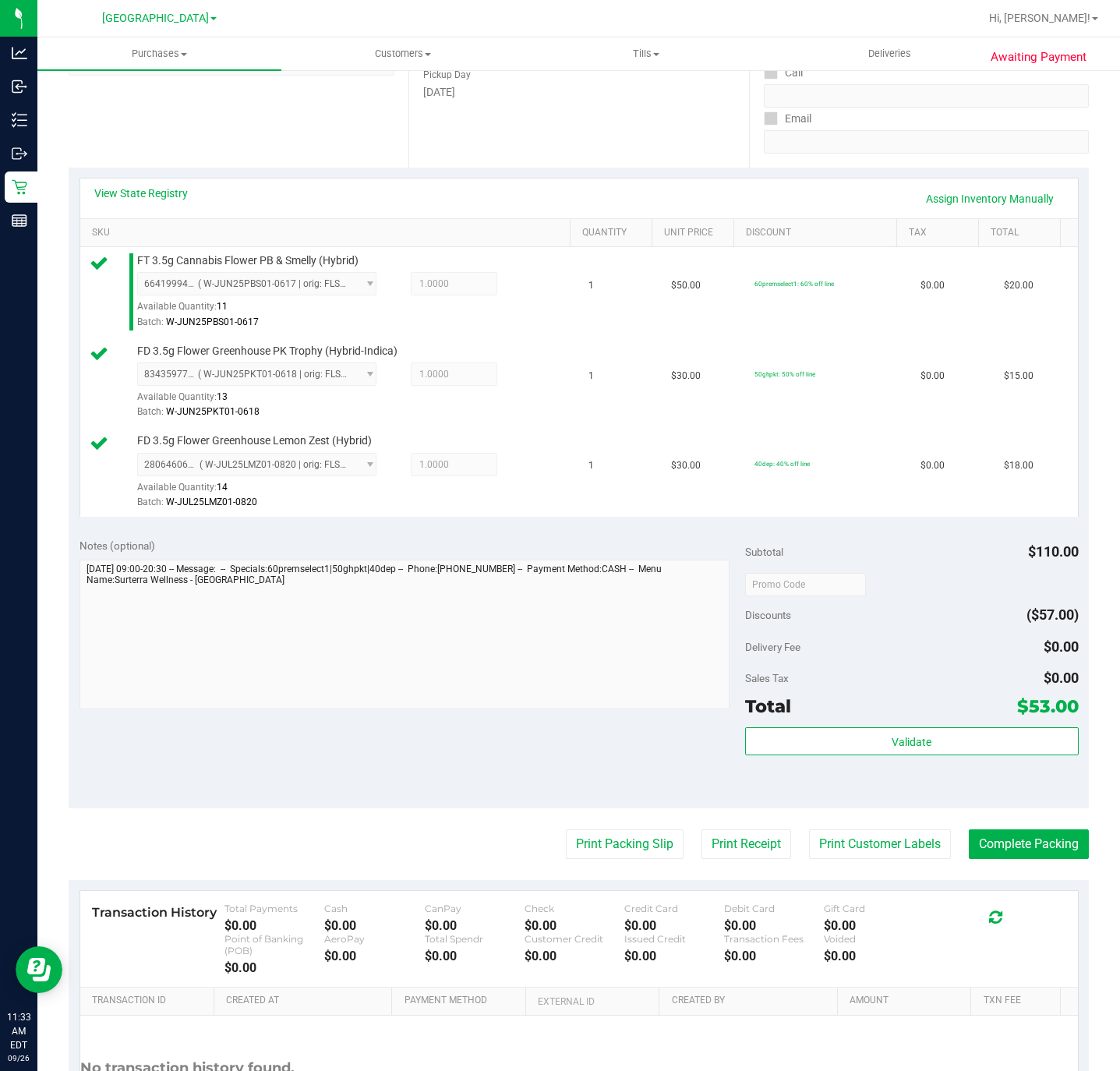
scroll to position [403, 0]
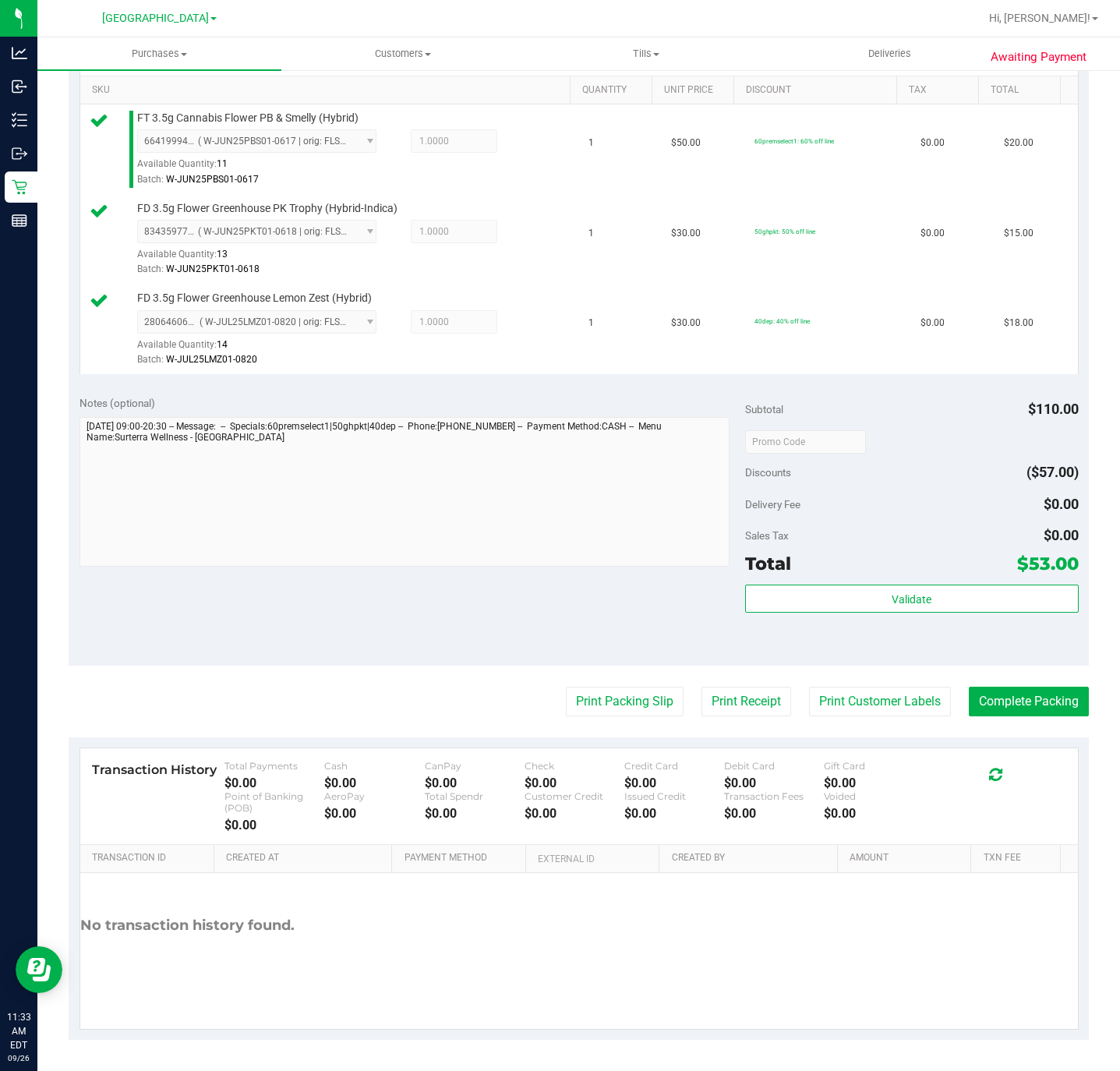
click at [582, 672] on purchase-details "Back Edit Purchase Cancel Purchase View Profile # 12008059 BioTrack ID: - Submi…" at bounding box center [578, 364] width 1020 height 1351
click at [582, 681] on purchase-details "Back Edit Purchase Cancel Purchase View Profile # 12008059 BioTrack ID: - Submi…" at bounding box center [578, 364] width 1020 height 1351
click at [587, 701] on button "Print Packing Slip" at bounding box center [624, 701] width 117 height 30
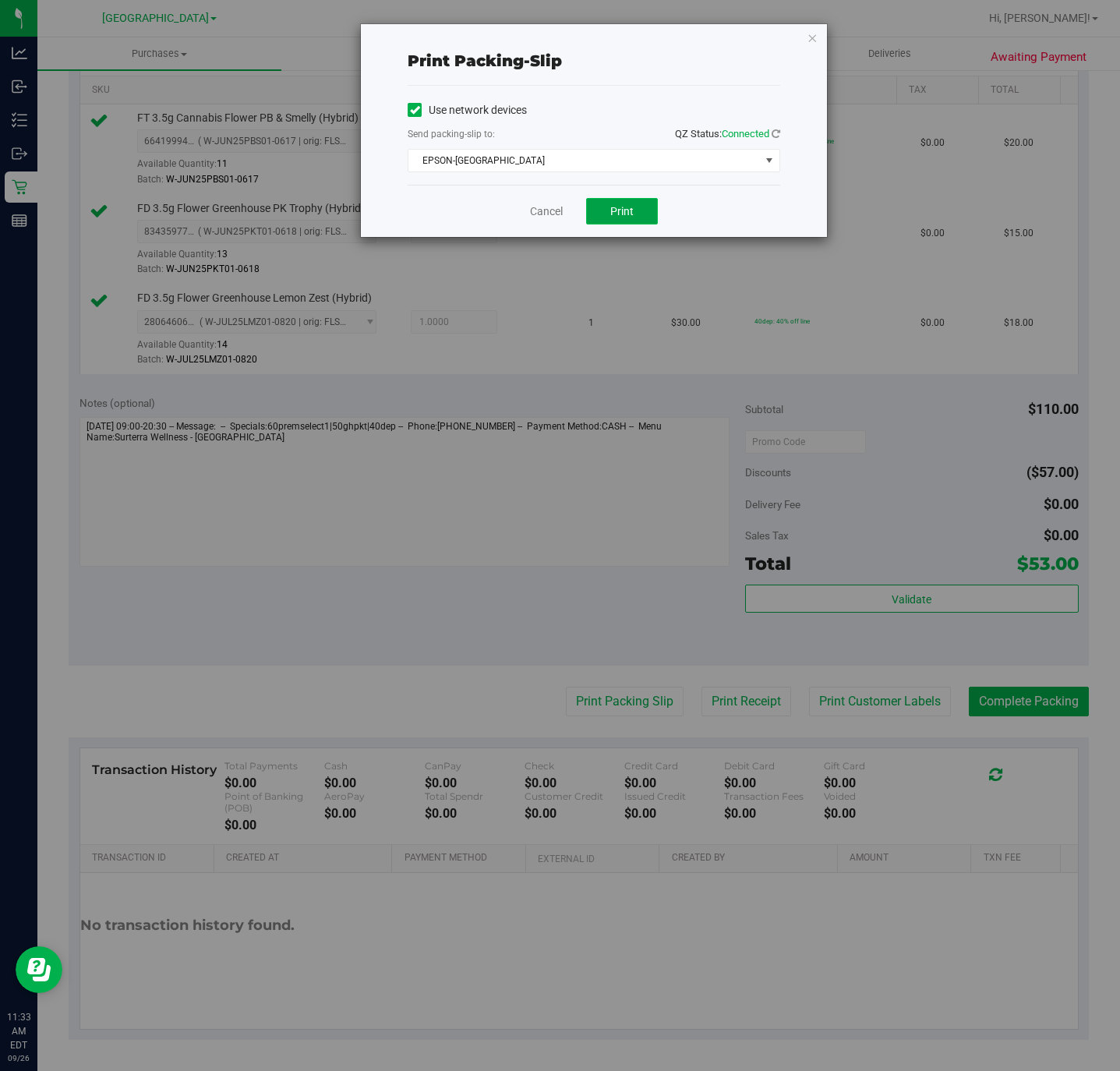
click at [643, 214] on button "Print" at bounding box center [621, 211] width 72 height 27
click at [536, 229] on div "Cancel Print" at bounding box center [594, 211] width 373 height 52
click at [536, 213] on link "Cancel" at bounding box center [546, 211] width 33 height 16
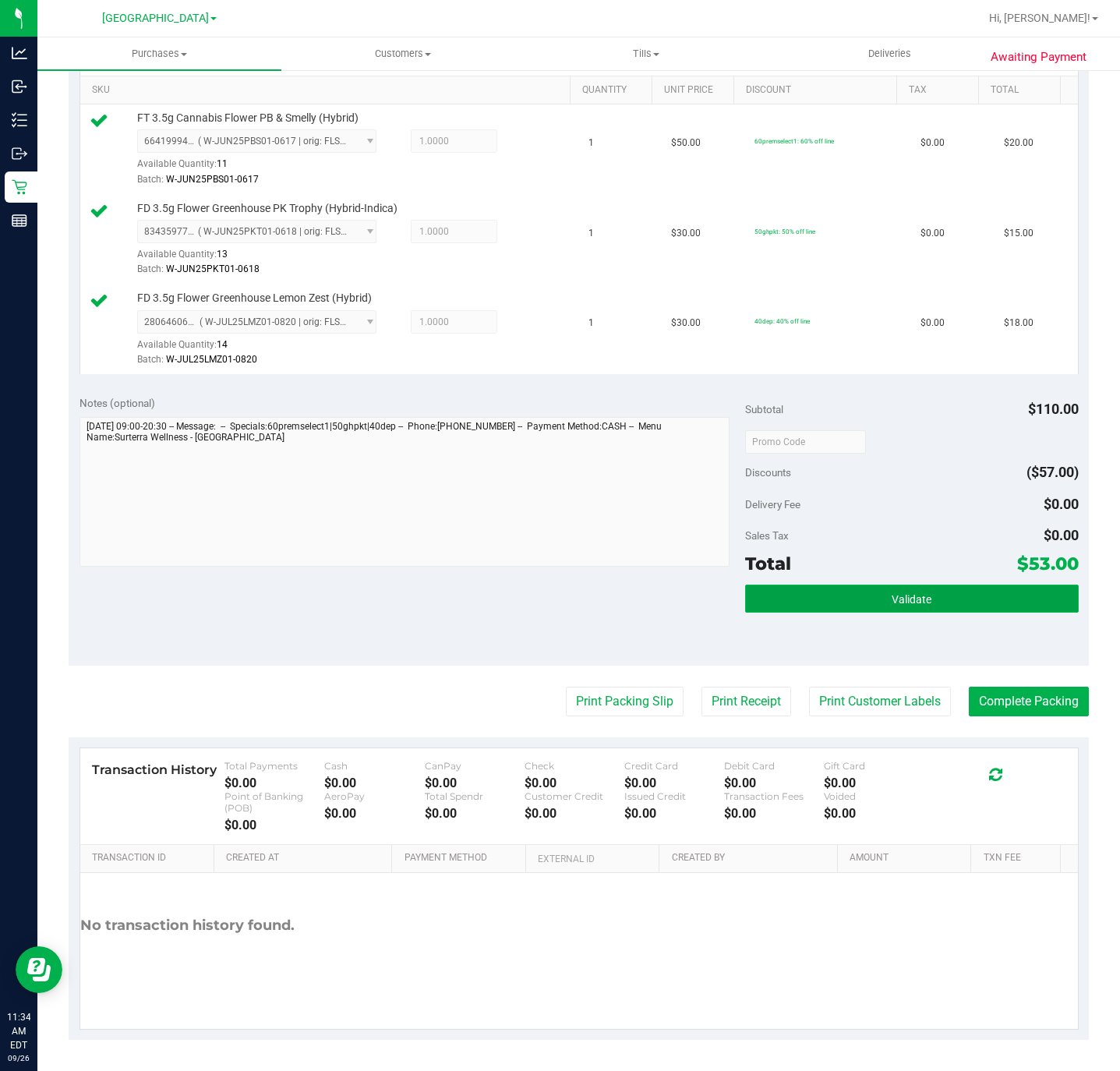
click at [859, 597] on button "Validate" at bounding box center [911, 598] width 333 height 28
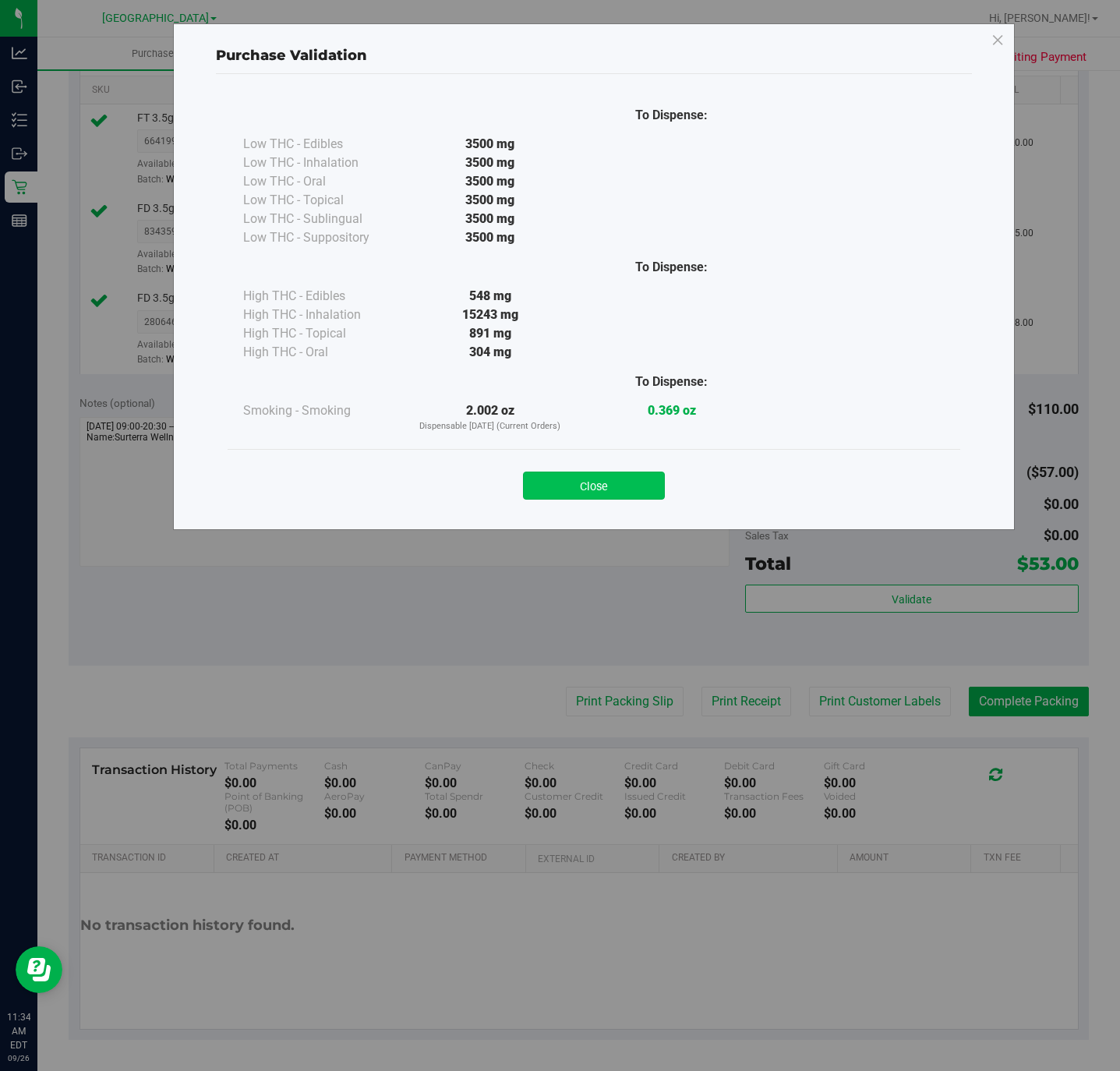
click at [615, 498] on button "Close" at bounding box center [594, 485] width 142 height 28
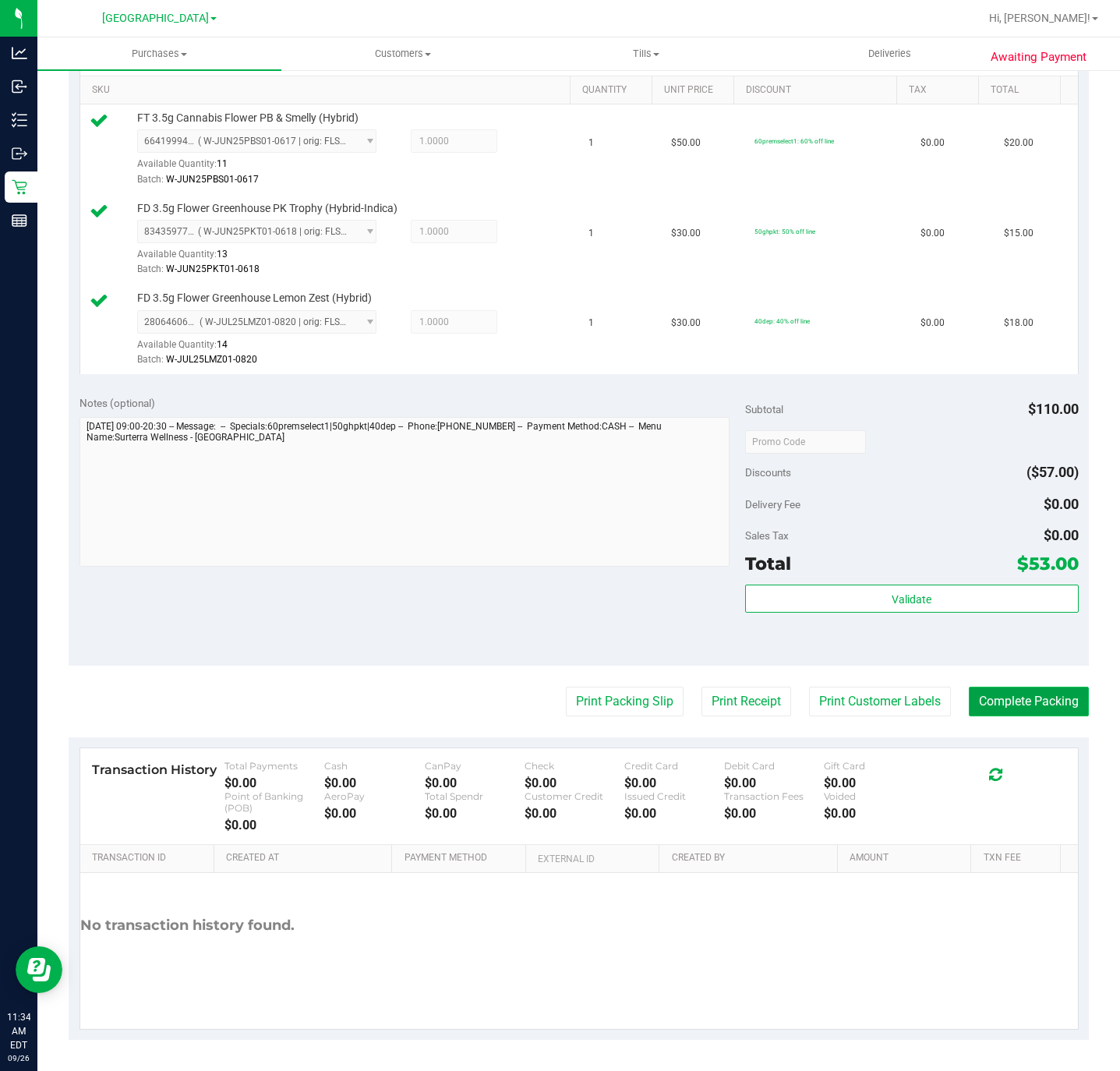
click at [1029, 707] on button "Complete Packing" at bounding box center [1028, 701] width 120 height 30
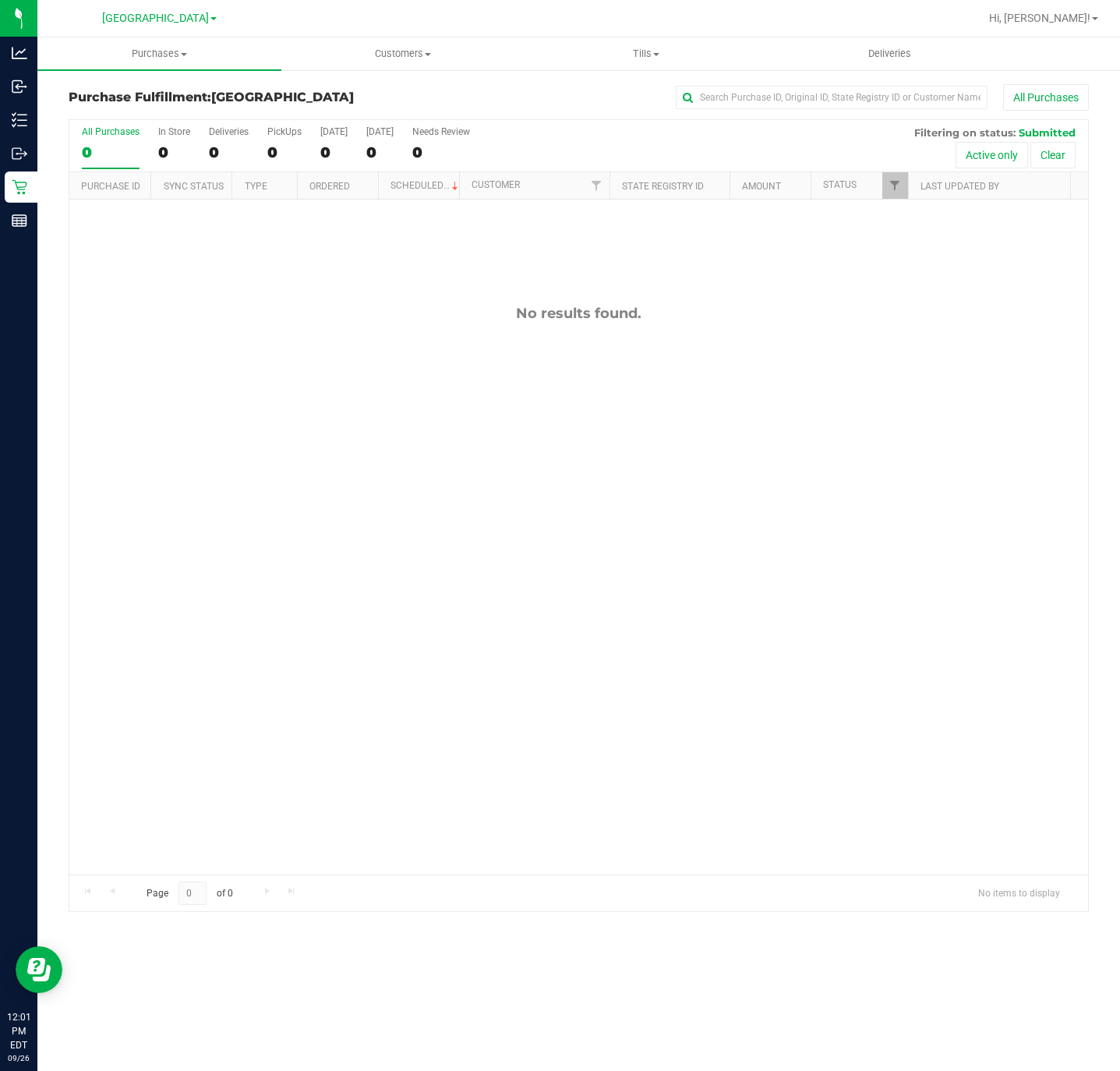
click at [554, 877] on div "All Purchases 0 In Store 0 Deliveries 0 PickUps 0 Today 0 Tomorrow 0 Needs Revi…" at bounding box center [578, 515] width 1020 height 793
click at [1065, 24] on link "Hi, [PERSON_NAME]!" at bounding box center [1043, 18] width 121 height 16
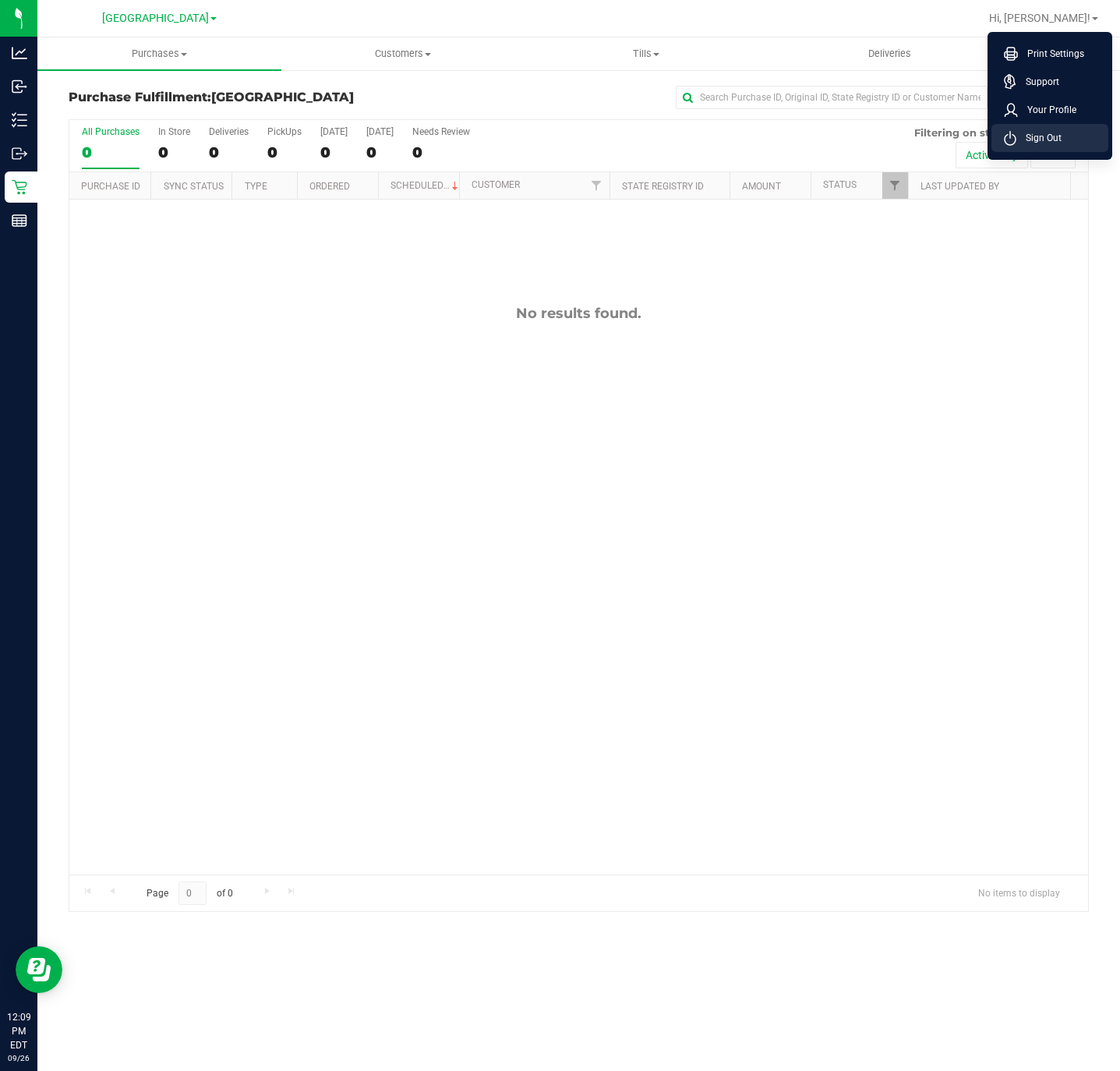
click at [1082, 129] on li "Sign Out" at bounding box center [1049, 137] width 116 height 28
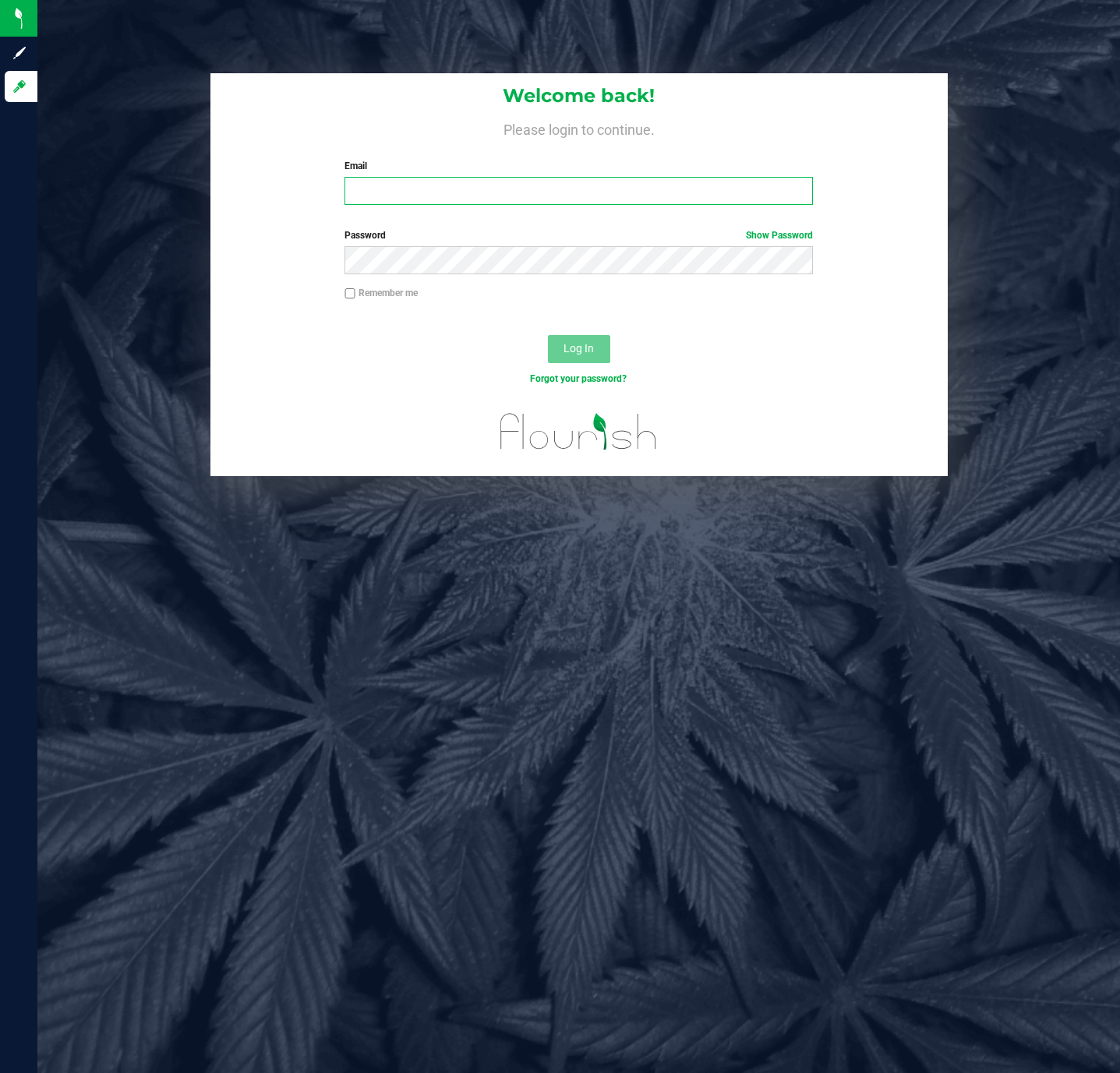
click at [447, 190] on input "Email" at bounding box center [578, 190] width 468 height 28
type input "[EMAIL_ADDRESS][DOMAIN_NAME]"
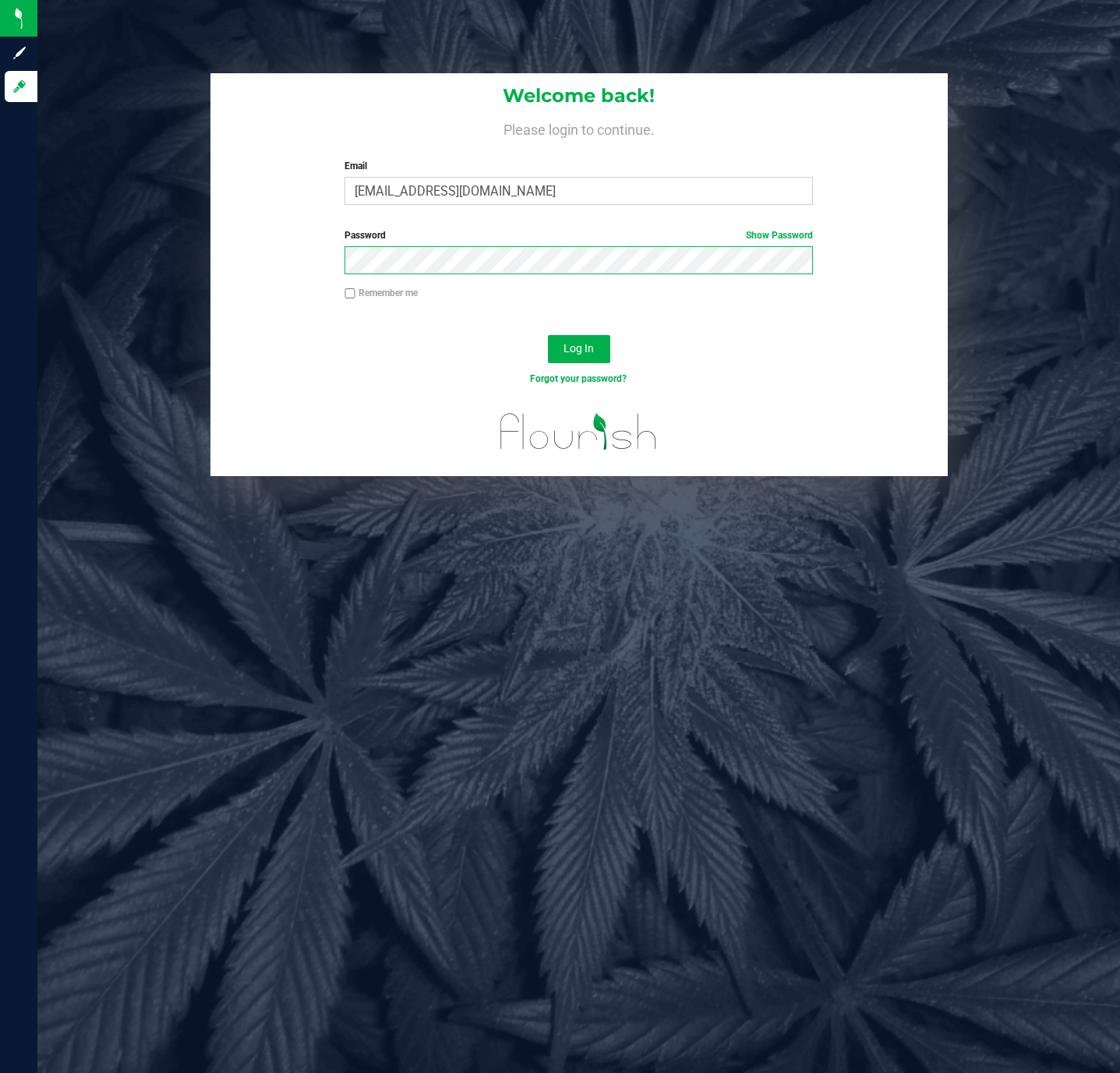
click at [548, 335] on button "Log In" at bounding box center [579, 349] width 63 height 28
